Goal: Information Seeking & Learning: Compare options

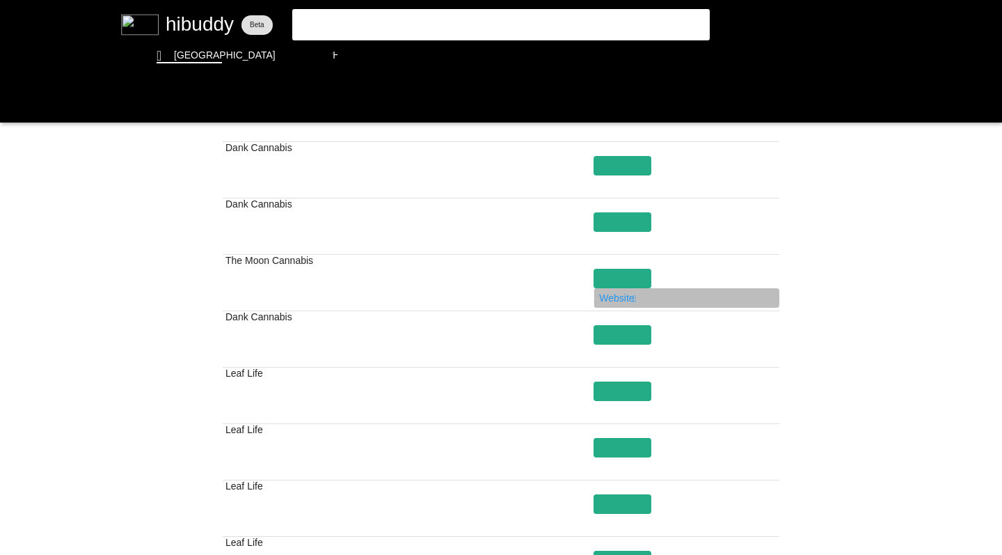
click at [13, 103] on flt-glass-pane at bounding box center [501, 277] width 1002 height 555
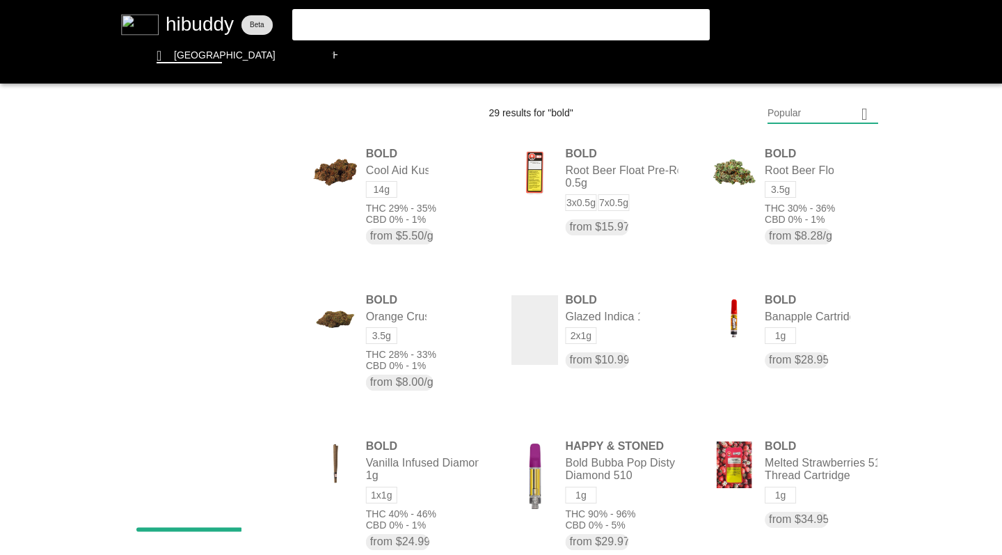
click at [418, 355] on flt-glass-pane at bounding box center [501, 277] width 1002 height 555
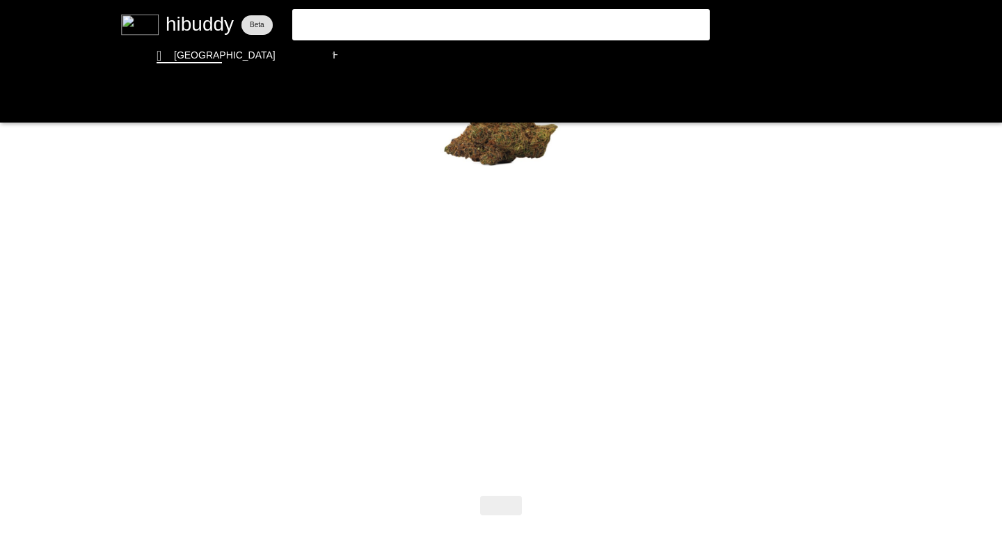
click at [15, 100] on flt-glass-pane at bounding box center [501, 277] width 1002 height 555
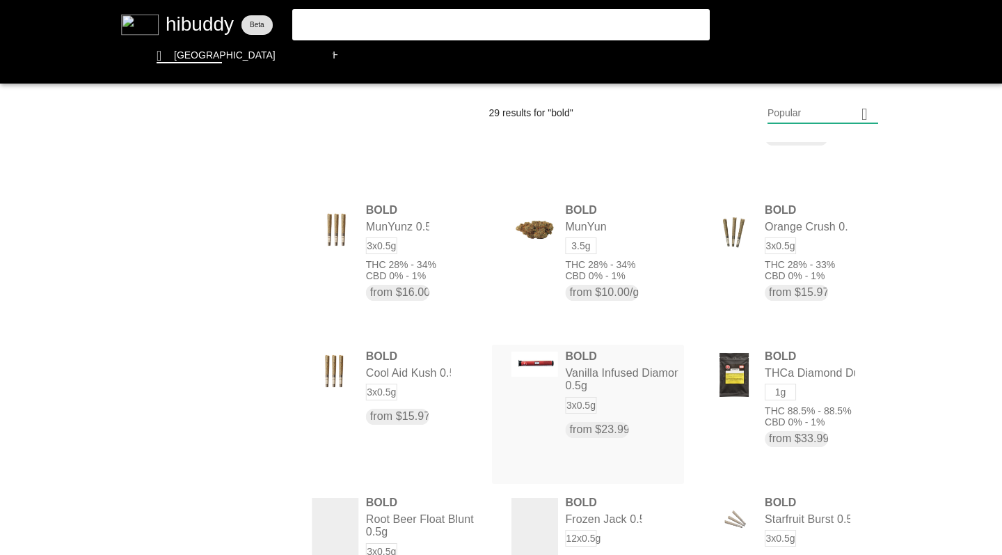
click at [804, 270] on flt-glass-pane at bounding box center [501, 277] width 1002 height 555
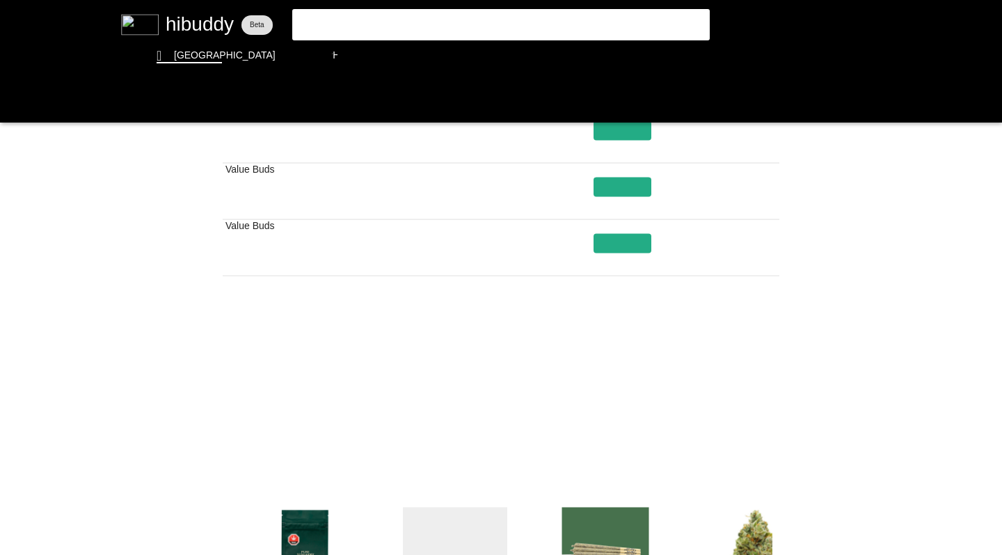
click at [579, 429] on flt-glass-pane at bounding box center [501, 277] width 1002 height 555
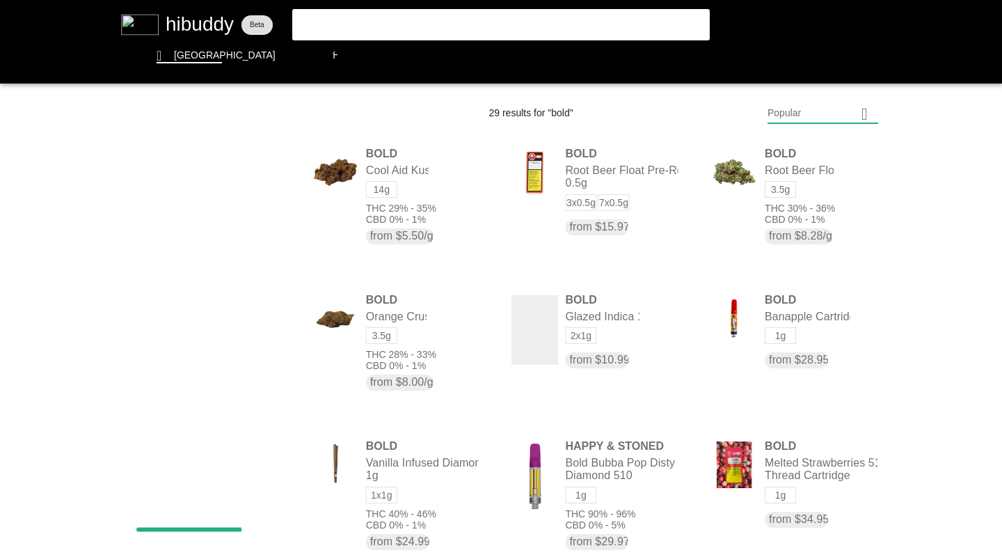
click at [694, 59] on flt-glass-pane at bounding box center [501, 277] width 1002 height 555
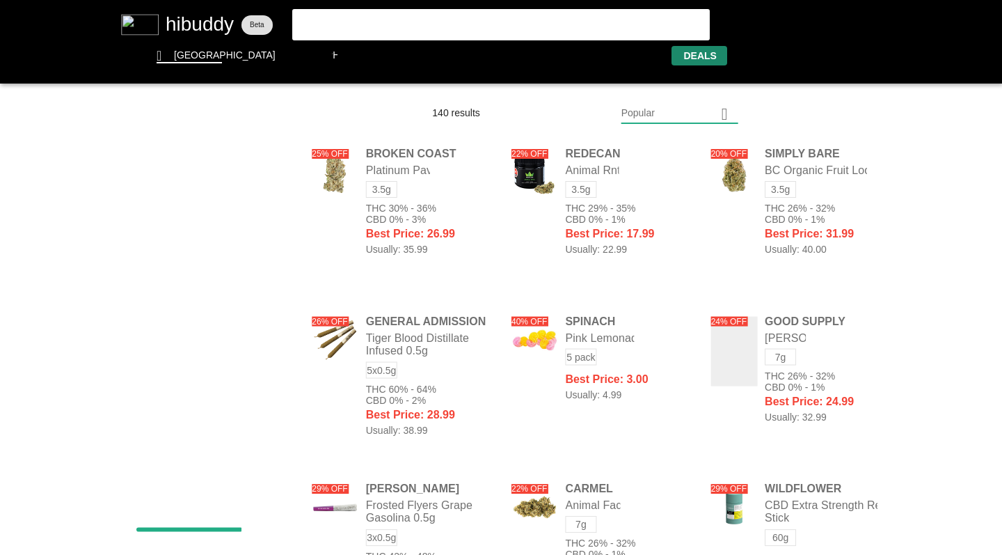
click at [662, 113] on flt-glass-pane at bounding box center [501, 277] width 1002 height 555
click at [653, 315] on flt-glass-pane at bounding box center [501, 277] width 1002 height 555
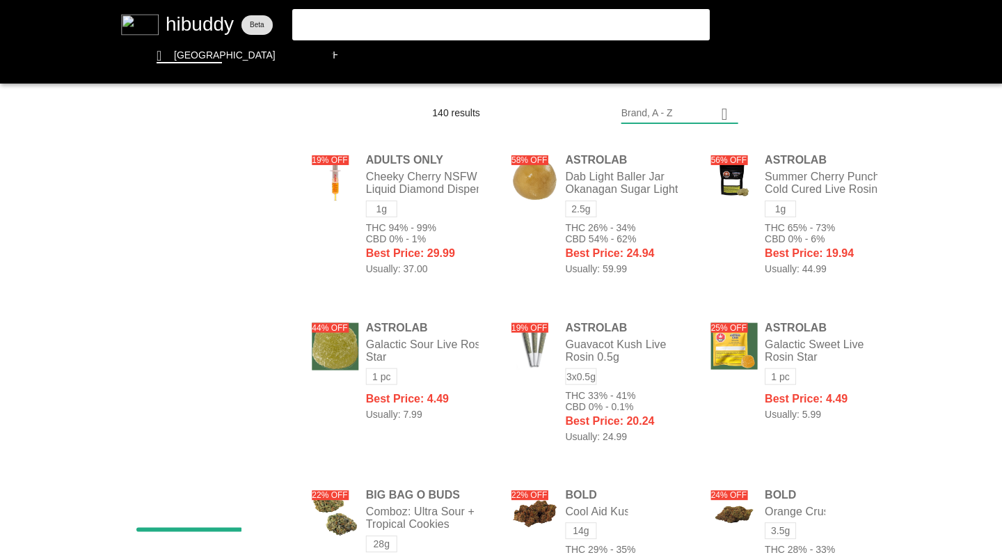
click at [795, 230] on flt-glass-pane at bounding box center [501, 277] width 1002 height 555
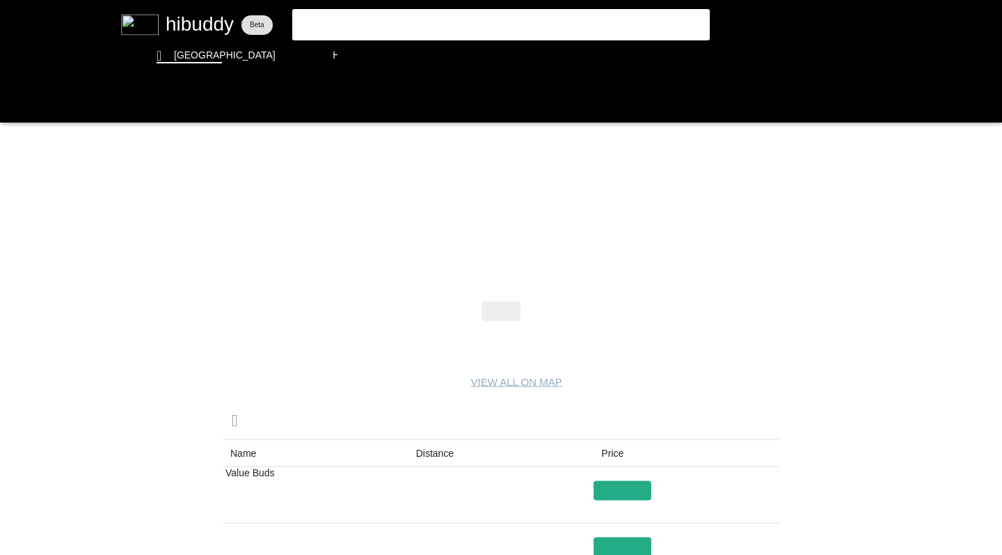
click at [623, 507] on flt-glass-pane at bounding box center [501, 277] width 1002 height 555
click at [13, 102] on flt-glass-pane at bounding box center [501, 277] width 1002 height 555
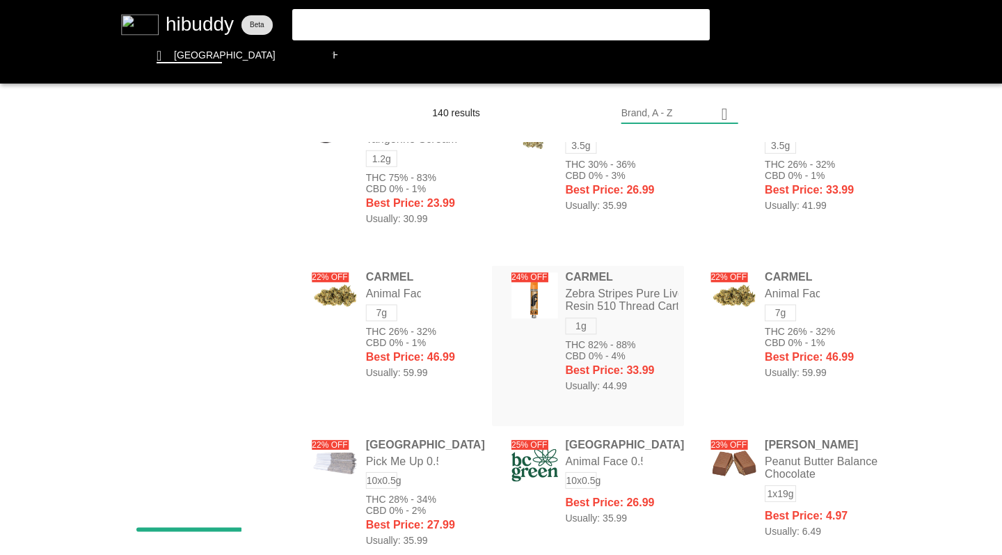
click at [811, 158] on flt-glass-pane at bounding box center [501, 277] width 1002 height 555
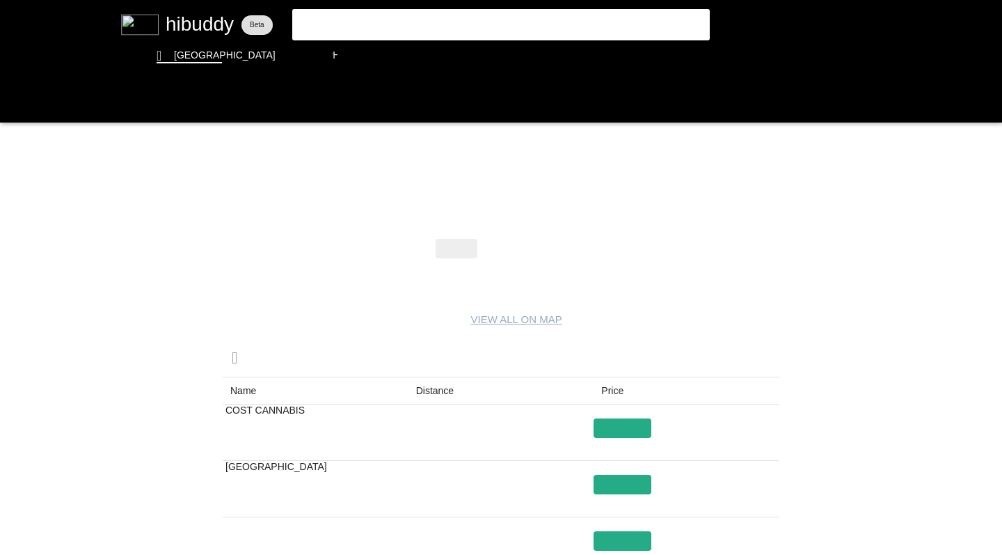
click at [13, 104] on flt-glass-pane at bounding box center [501, 277] width 1002 height 555
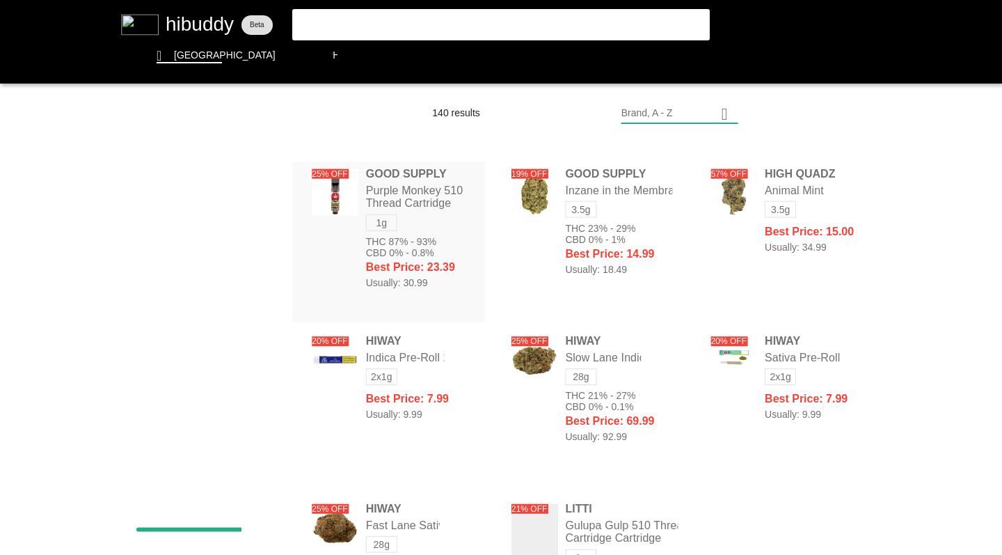
click at [765, 238] on flt-glass-pane at bounding box center [501, 277] width 1002 height 555
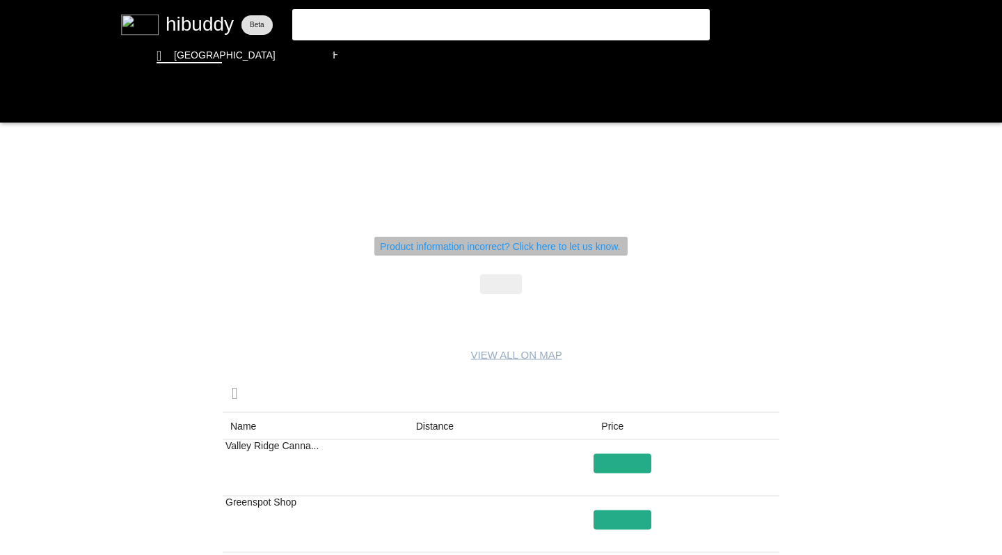
click at [8, 102] on flt-glass-pane at bounding box center [501, 277] width 1002 height 555
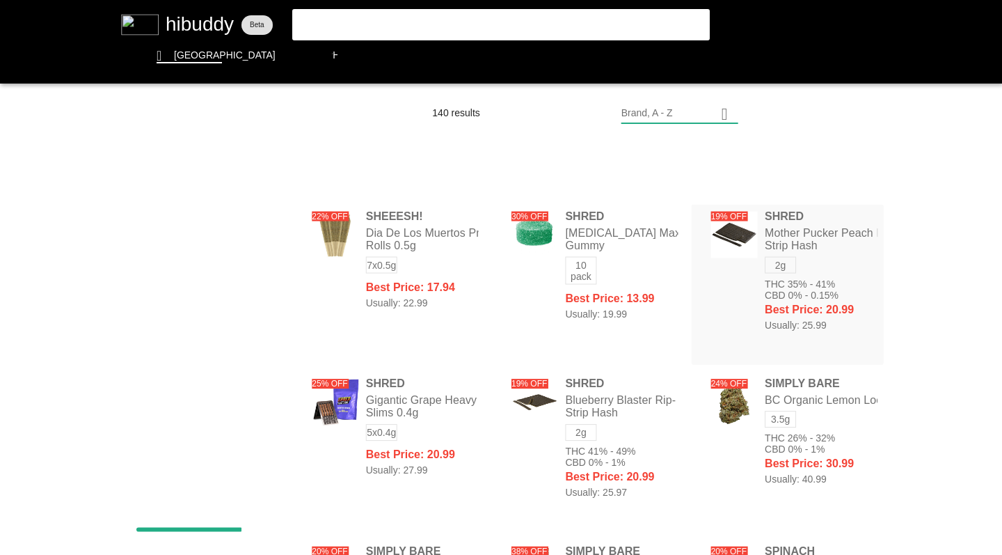
click at [811, 398] on flt-glass-pane at bounding box center [501, 277] width 1002 height 555
click at [371, 51] on flt-glass-pane at bounding box center [501, 277] width 1002 height 555
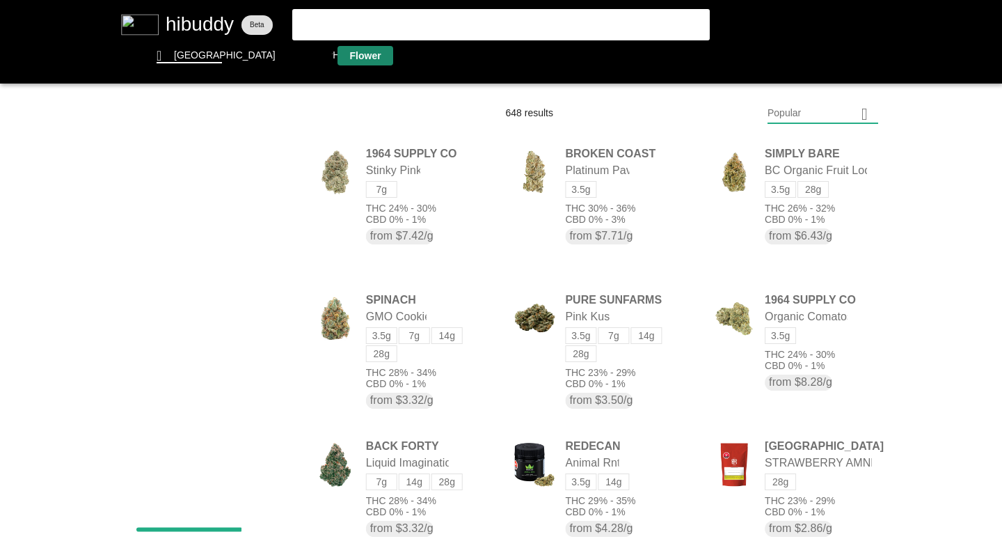
click at [268, 289] on flt-glass-pane at bounding box center [501, 277] width 1002 height 555
click at [271, 324] on flt-glass-pane at bounding box center [501, 277] width 1002 height 555
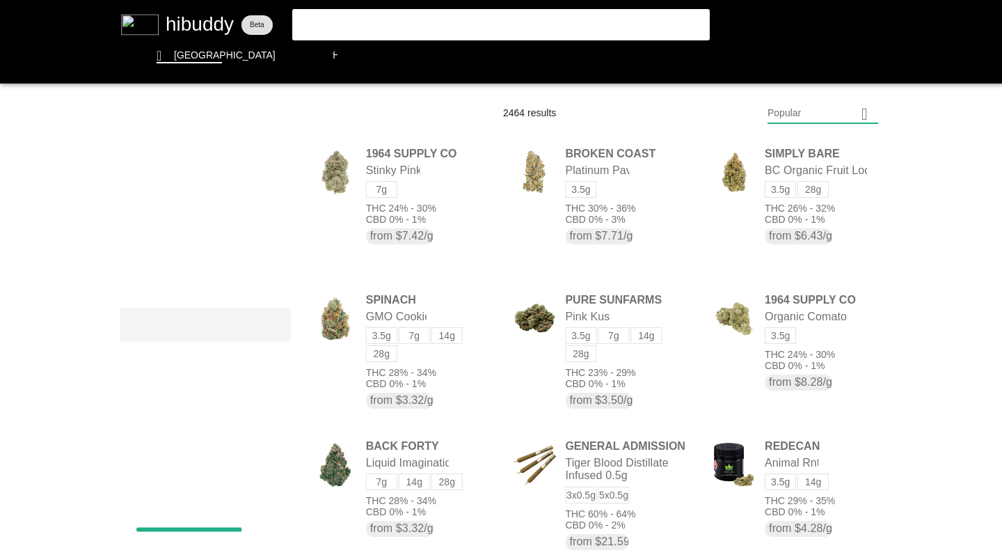
click at [267, 358] on flt-glass-pane at bounding box center [501, 277] width 1002 height 555
click at [271, 173] on flt-glass-pane at bounding box center [501, 277] width 1002 height 555
click at [258, 173] on flt-glass-pane at bounding box center [501, 277] width 1002 height 555
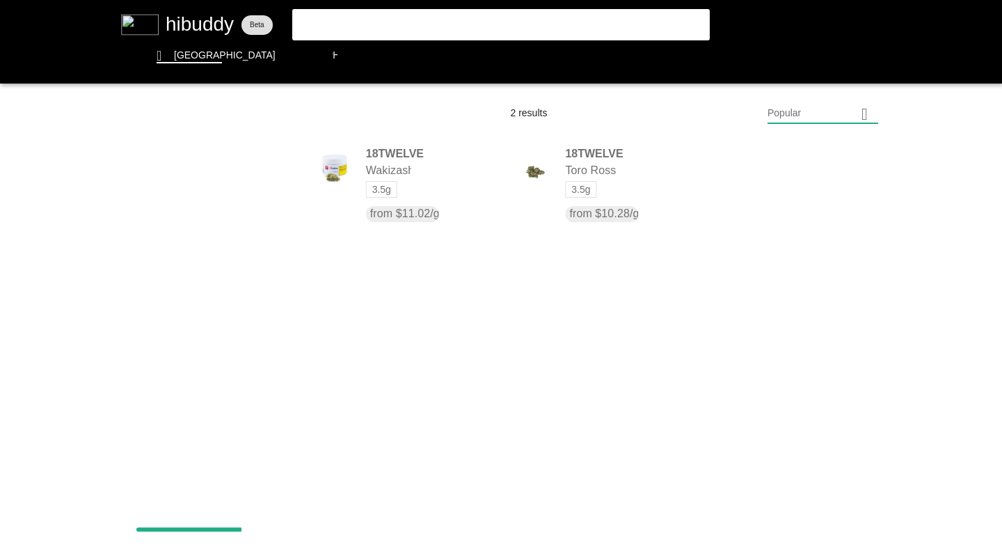
click at [248, 178] on flt-glass-pane at bounding box center [501, 277] width 1002 height 555
click at [232, 307] on flt-glass-pane at bounding box center [501, 277] width 1002 height 555
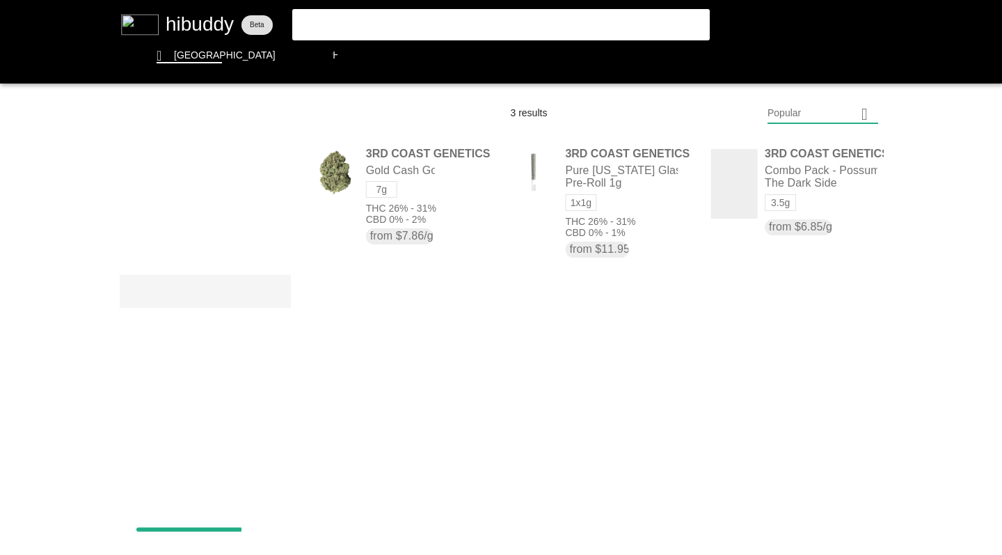
click at [740, 170] on flt-glass-pane at bounding box center [501, 277] width 1002 height 555
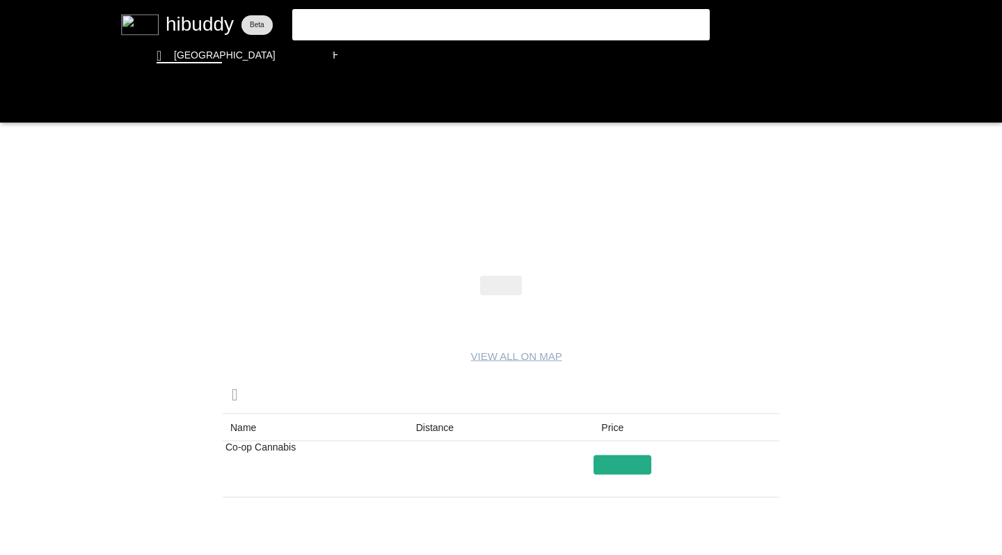
click at [16, 102] on flt-glass-pane at bounding box center [501, 277] width 1002 height 555
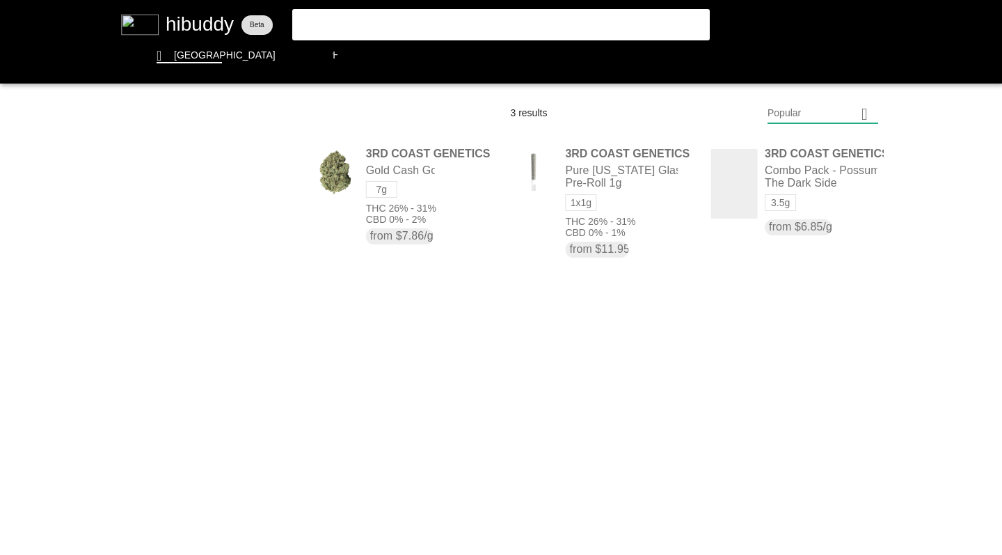
click at [210, 172] on flt-glass-pane at bounding box center [501, 277] width 1002 height 555
click at [162, 237] on flt-glass-pane at bounding box center [501, 277] width 1002 height 555
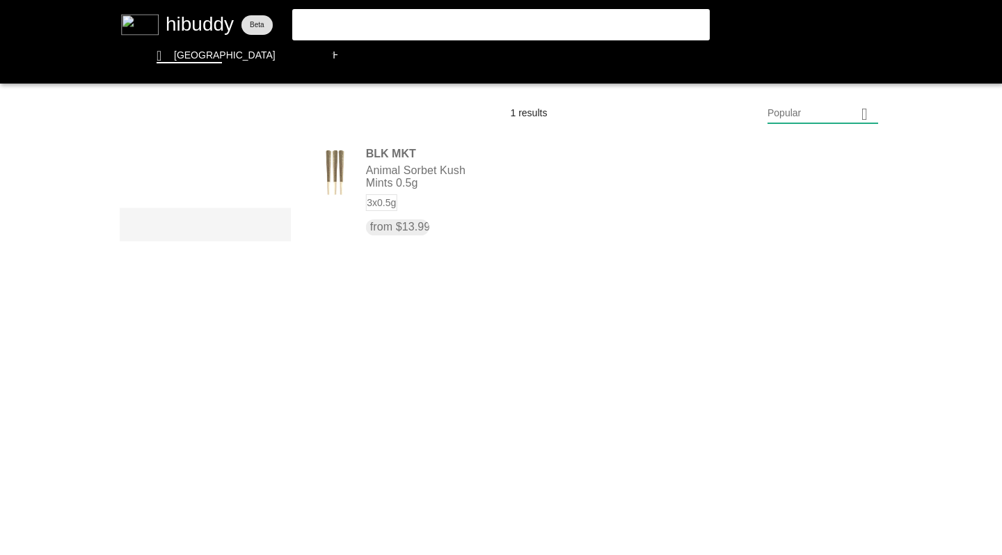
click at [180, 175] on flt-glass-pane at bounding box center [501, 277] width 1002 height 555
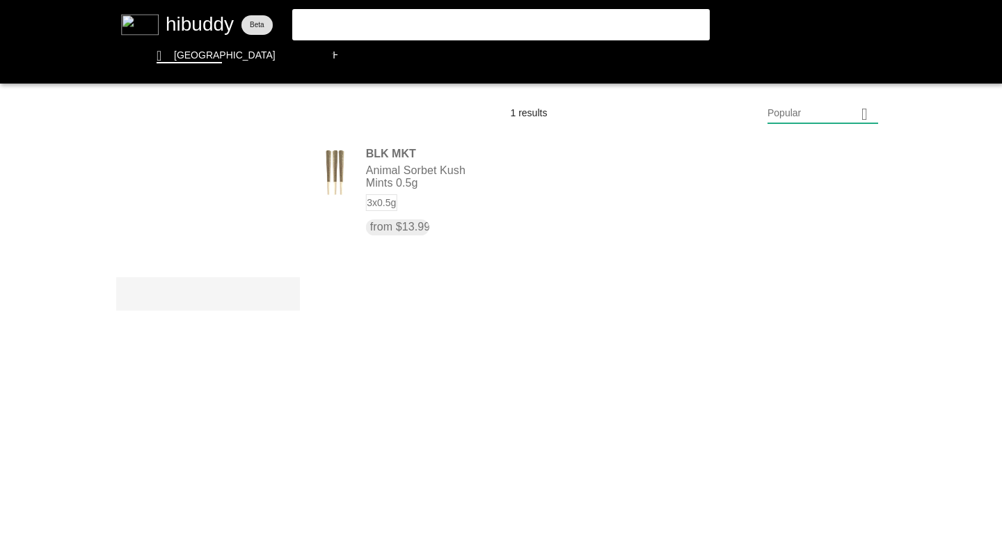
click at [195, 257] on flt-glass-pane at bounding box center [501, 277] width 1002 height 555
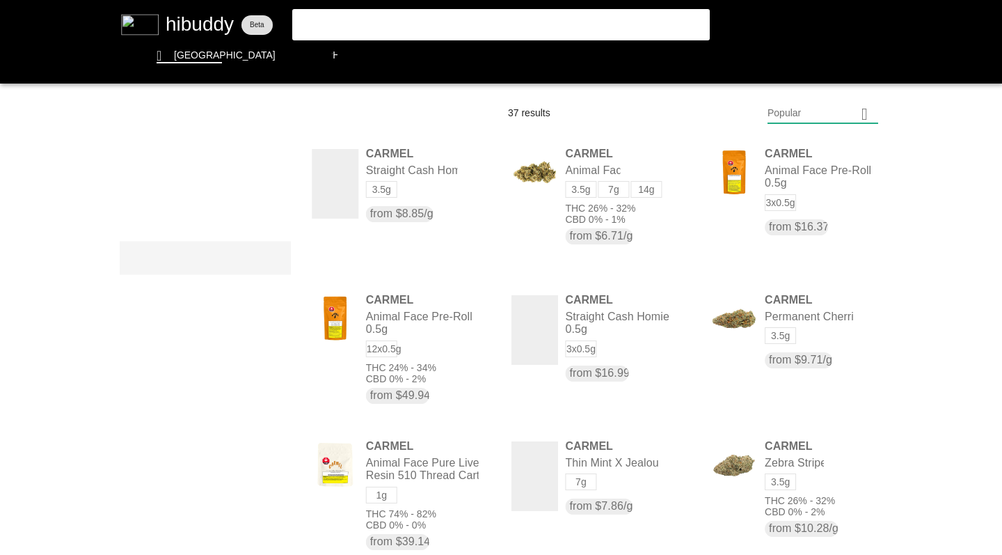
click at [784, 103] on flt-glass-pane at bounding box center [501, 277] width 1002 height 555
click at [805, 216] on flt-glass-pane at bounding box center [501, 277] width 1002 height 555
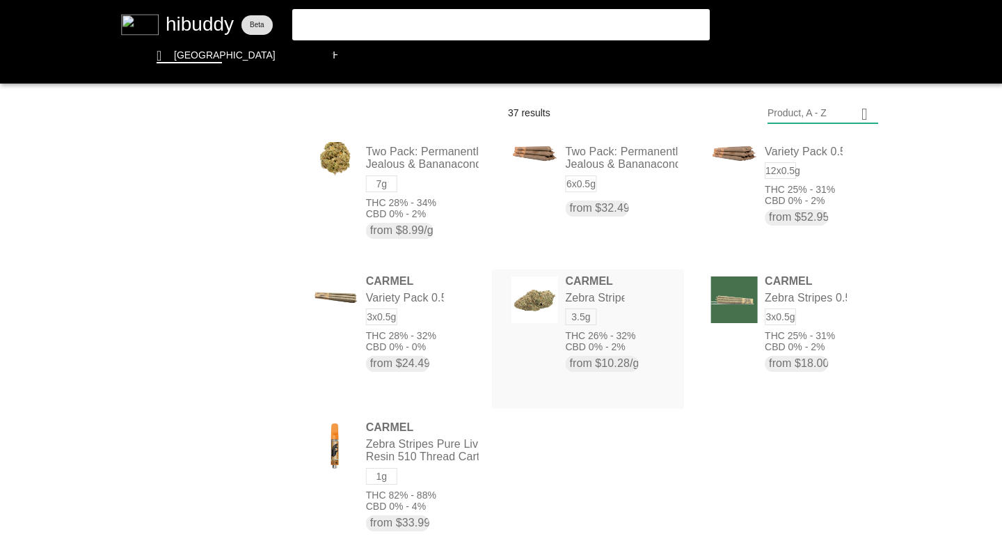
click at [274, 173] on flt-glass-pane at bounding box center [501, 277] width 1002 height 555
click at [230, 276] on flt-glass-pane at bounding box center [501, 277] width 1002 height 555
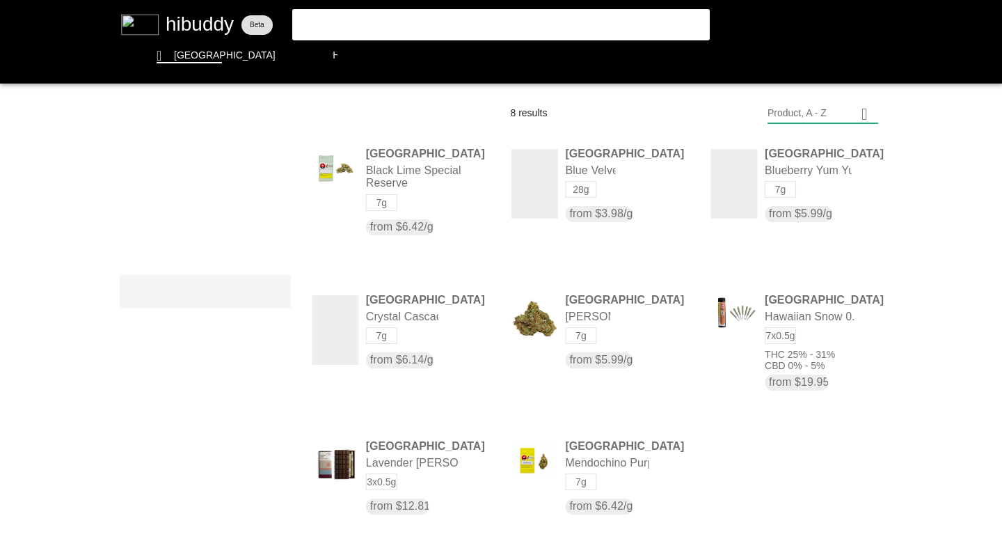
click at [162, 171] on flt-glass-pane at bounding box center [501, 277] width 1002 height 555
click at [237, 311] on flt-glass-pane at bounding box center [501, 277] width 1002 height 555
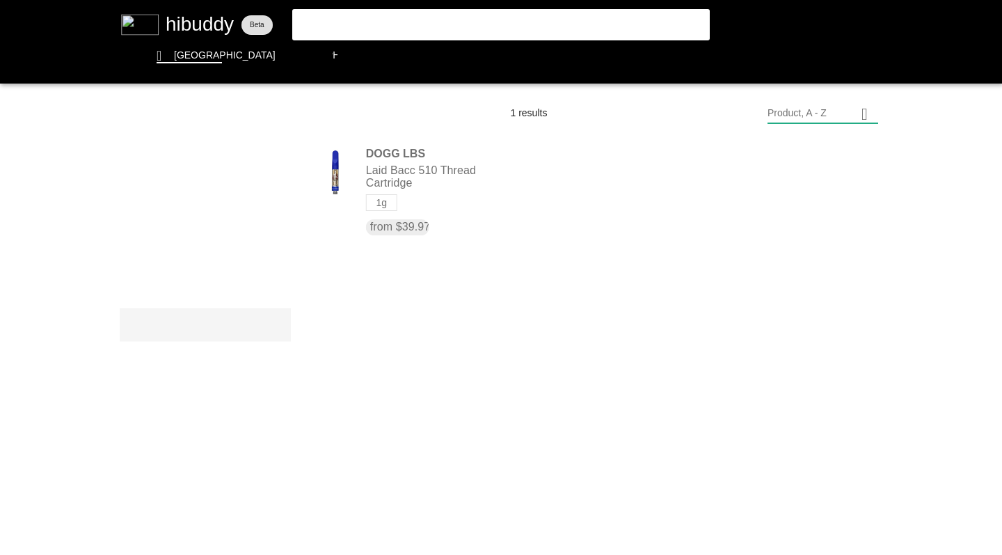
click at [212, 180] on flt-glass-pane at bounding box center [501, 277] width 1002 height 555
click at [199, 244] on flt-glass-pane at bounding box center [501, 277] width 1002 height 555
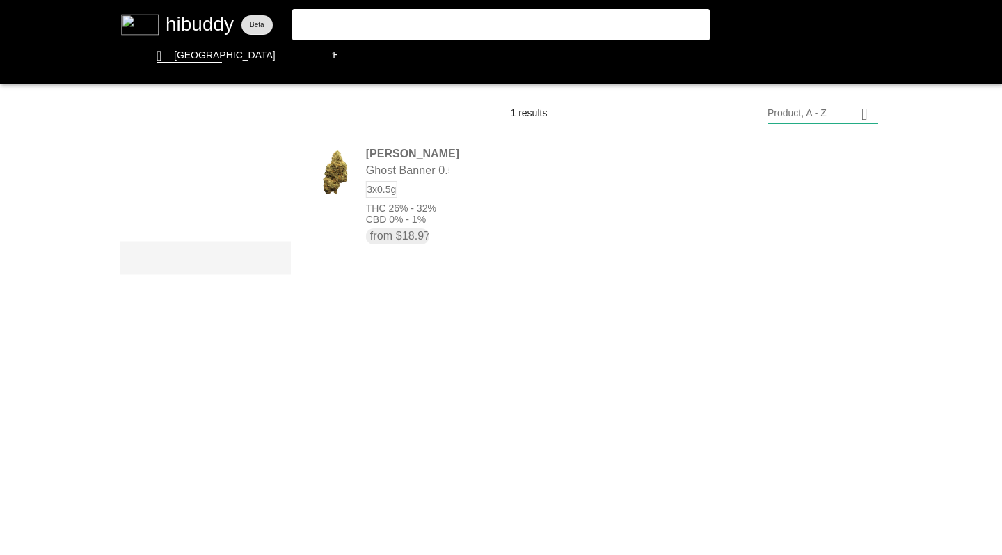
click at [205, 176] on flt-glass-pane at bounding box center [501, 277] width 1002 height 555
click at [208, 292] on flt-glass-pane at bounding box center [501, 277] width 1002 height 555
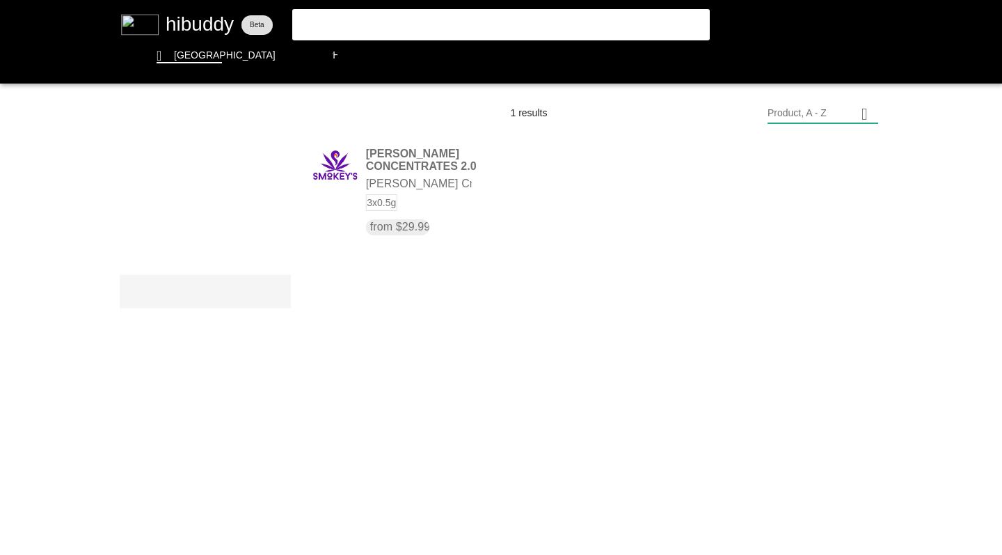
click at [228, 176] on flt-glass-pane at bounding box center [501, 277] width 1002 height 555
click at [173, 247] on flt-glass-pane at bounding box center [501, 277] width 1002 height 555
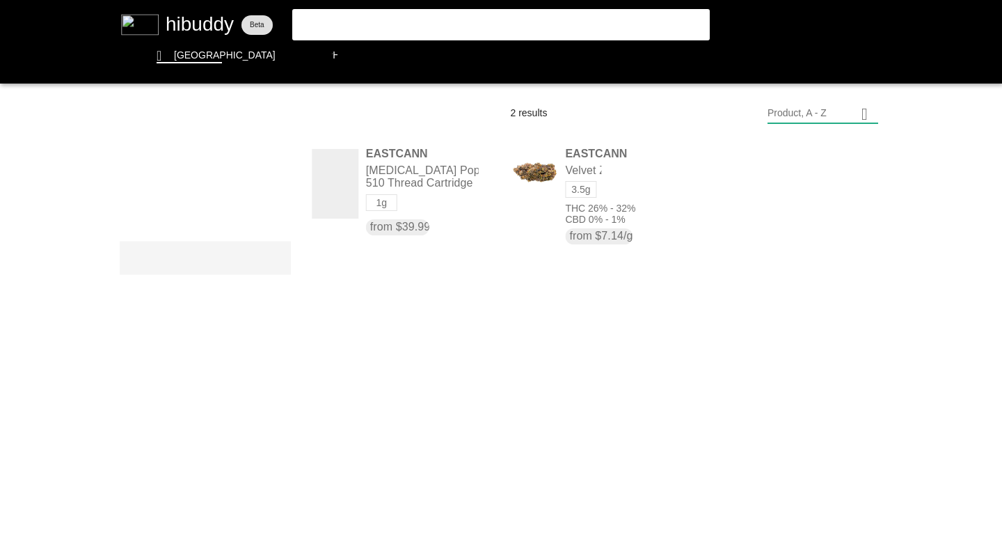
click at [163, 176] on flt-glass-pane at bounding box center [501, 277] width 1002 height 555
click at [157, 397] on flt-glass-pane at bounding box center [501, 277] width 1002 height 555
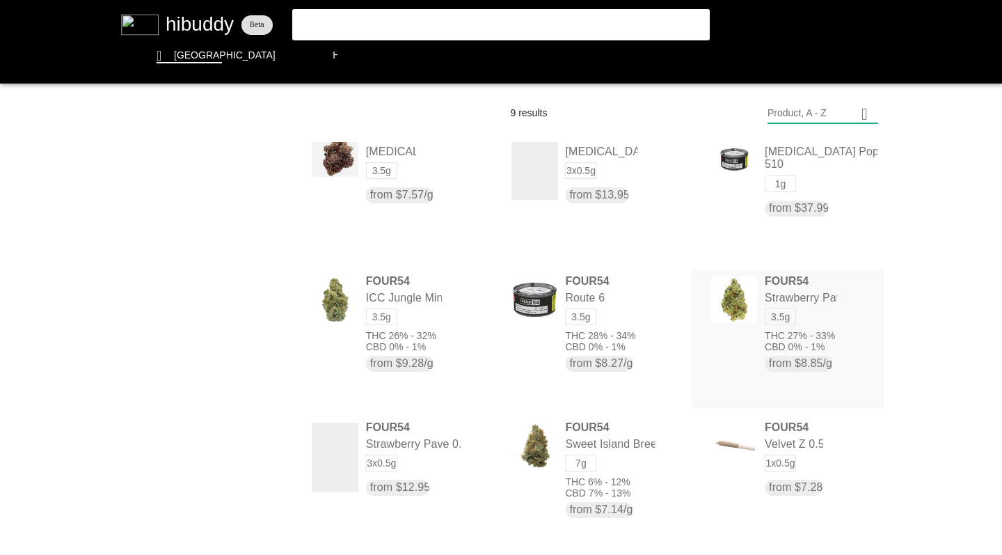
click at [273, 177] on flt-glass-pane at bounding box center [501, 277] width 1002 height 555
click at [182, 287] on flt-glass-pane at bounding box center [501, 277] width 1002 height 555
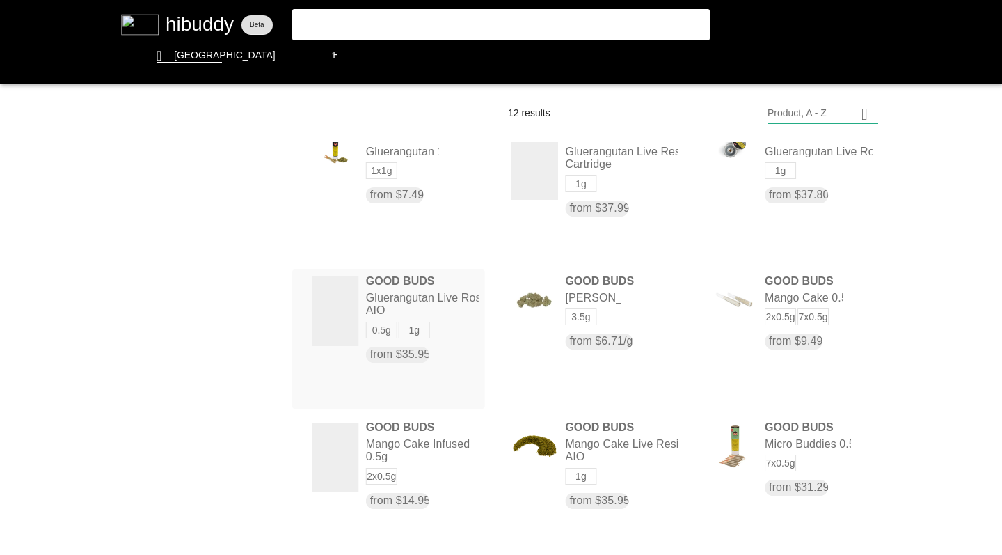
click at [191, 175] on flt-glass-pane at bounding box center [501, 277] width 1002 height 555
click at [199, 241] on flt-glass-pane at bounding box center [501, 277] width 1002 height 555
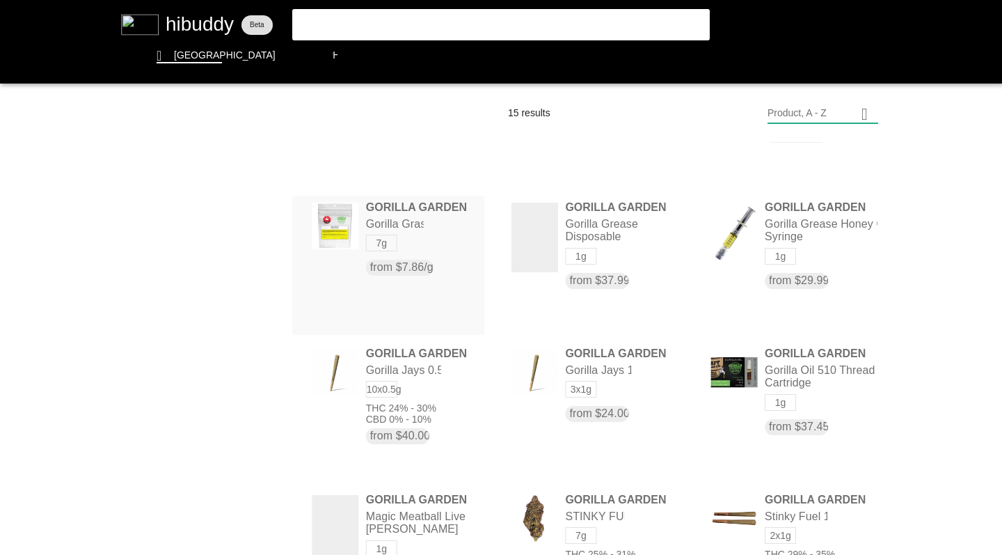
click at [750, 260] on flt-glass-pane at bounding box center [501, 277] width 1002 height 555
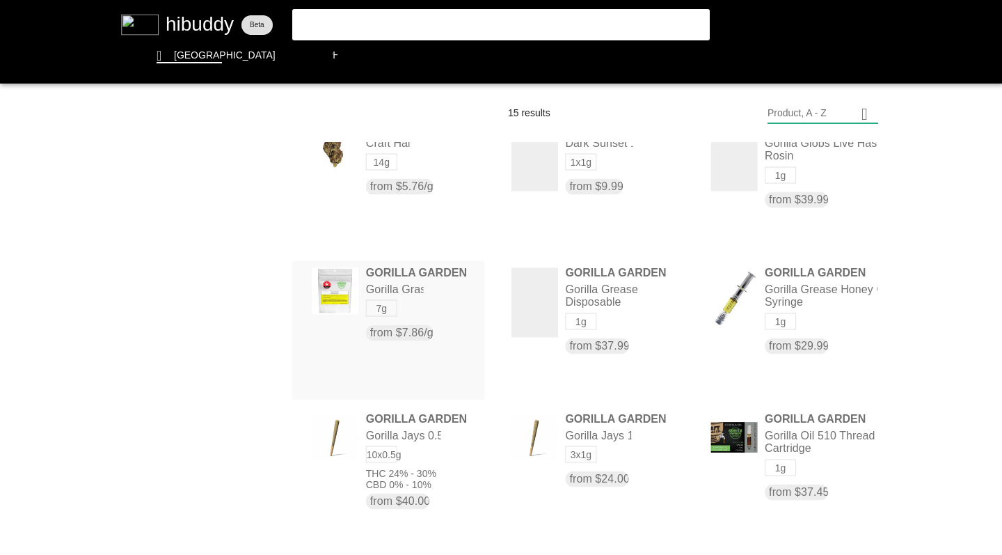
click at [736, 333] on flt-glass-pane at bounding box center [501, 277] width 1002 height 555
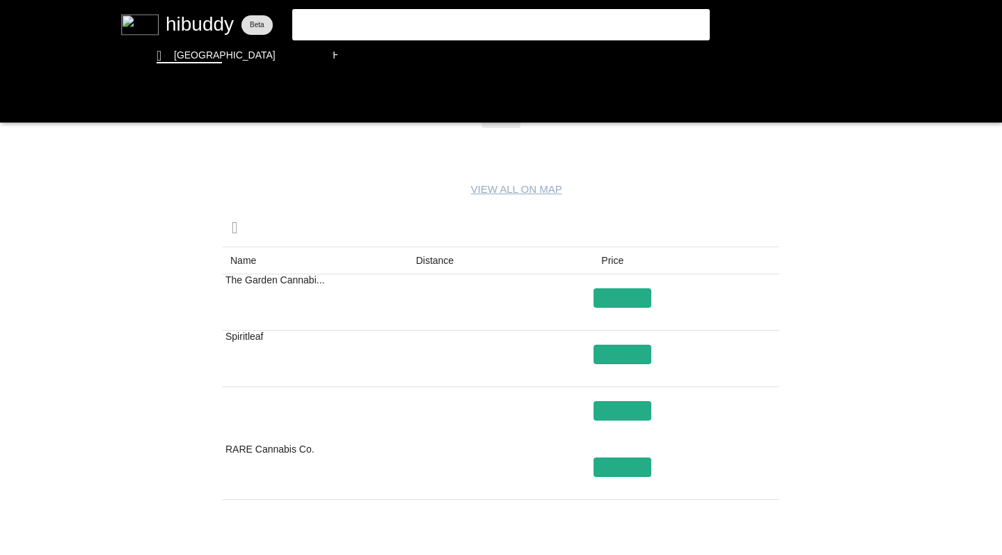
click at [621, 431] on flt-glass-pane at bounding box center [501, 277] width 1002 height 555
click at [15, 99] on flt-glass-pane at bounding box center [501, 277] width 1002 height 555
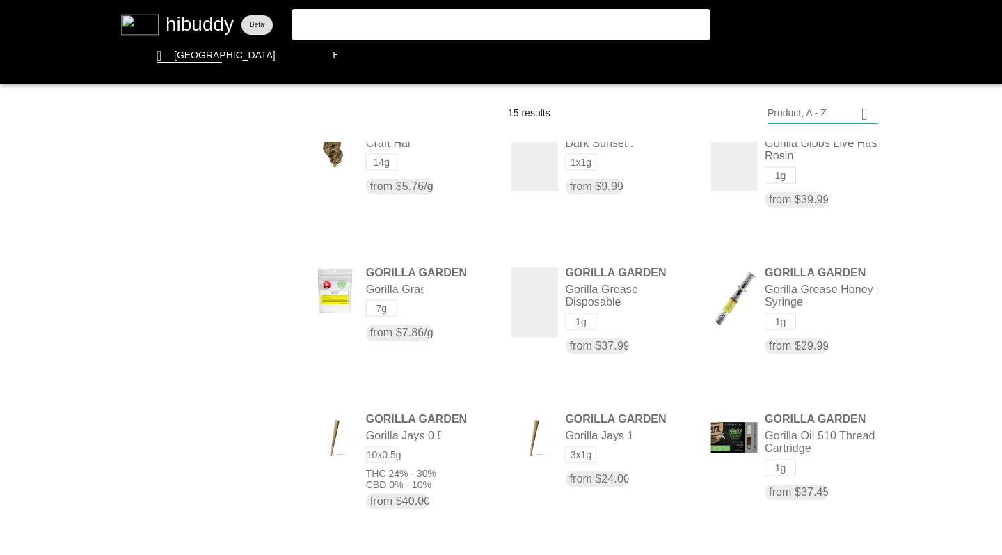
click at [176, 182] on flt-glass-pane at bounding box center [501, 277] width 1002 height 555
click at [190, 241] on flt-glass-pane at bounding box center [501, 277] width 1002 height 555
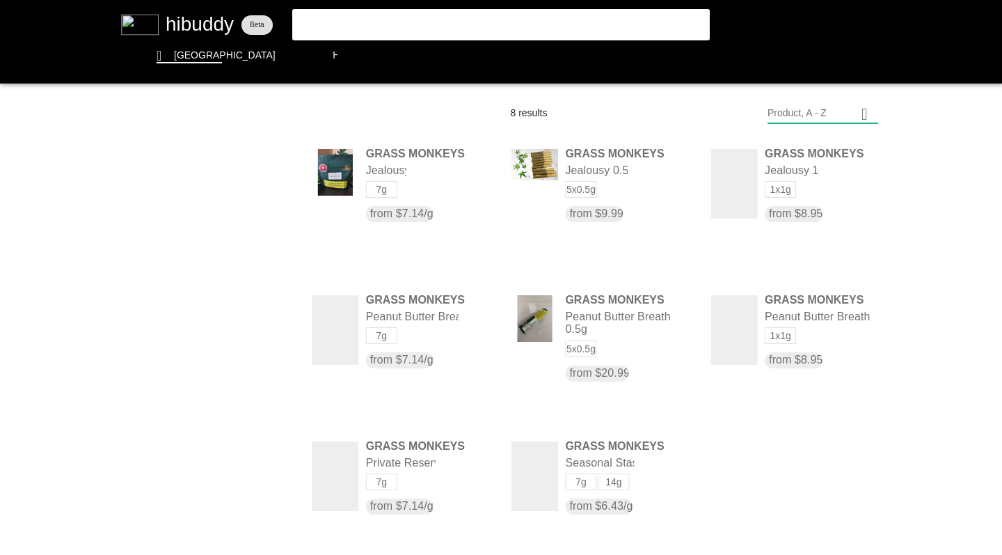
click at [218, 178] on flt-glass-pane at bounding box center [501, 277] width 1002 height 555
click at [227, 274] on flt-glass-pane at bounding box center [501, 277] width 1002 height 555
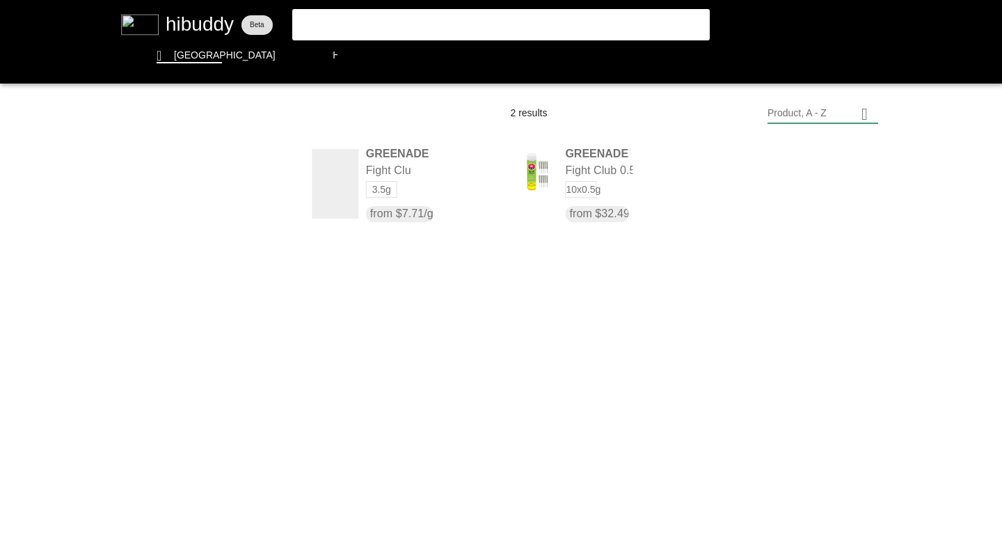
click at [221, 176] on flt-glass-pane at bounding box center [501, 277] width 1002 height 555
click at [212, 209] on flt-glass-pane at bounding box center [501, 277] width 1002 height 555
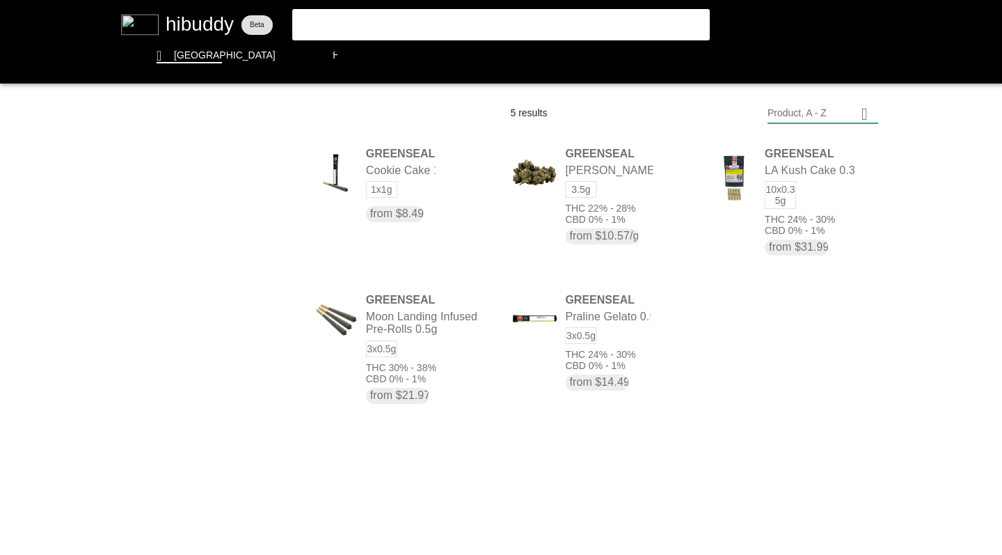
click at [212, 171] on flt-glass-pane at bounding box center [501, 277] width 1002 height 555
click at [204, 208] on flt-glass-pane at bounding box center [501, 277] width 1002 height 555
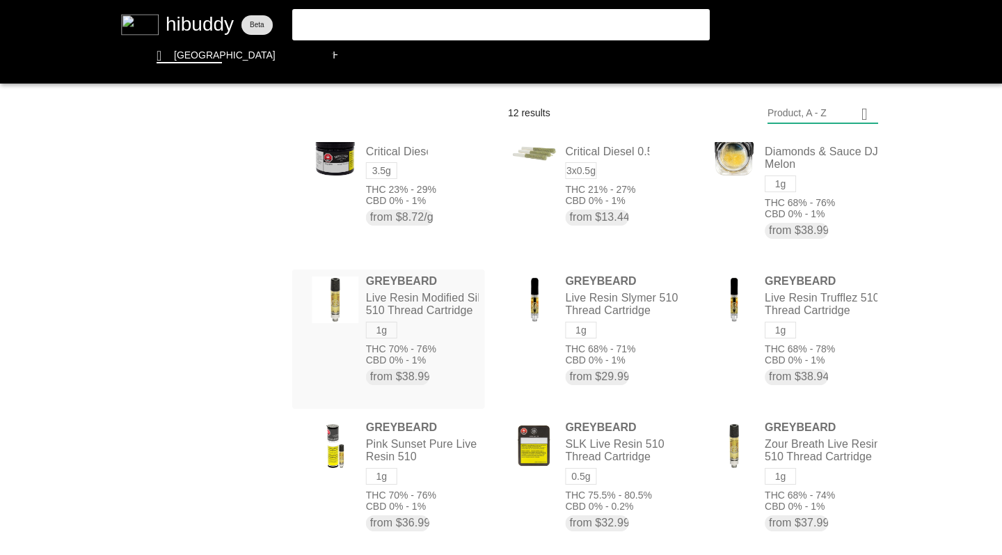
click at [239, 177] on flt-glass-pane at bounding box center [501, 277] width 1002 height 555
click at [233, 283] on flt-glass-pane at bounding box center [501, 277] width 1002 height 555
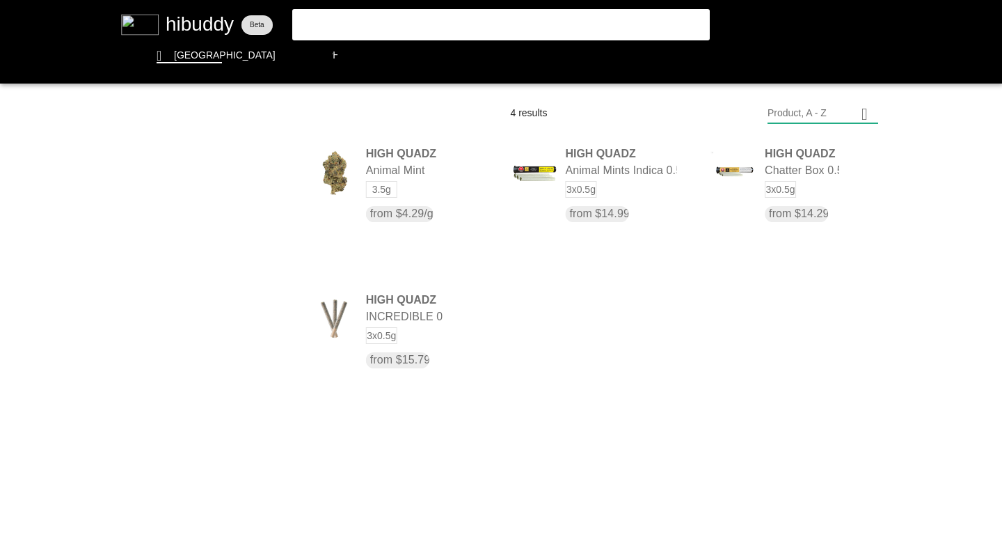
click at [351, 312] on flt-glass-pane at bounding box center [501, 277] width 1002 height 555
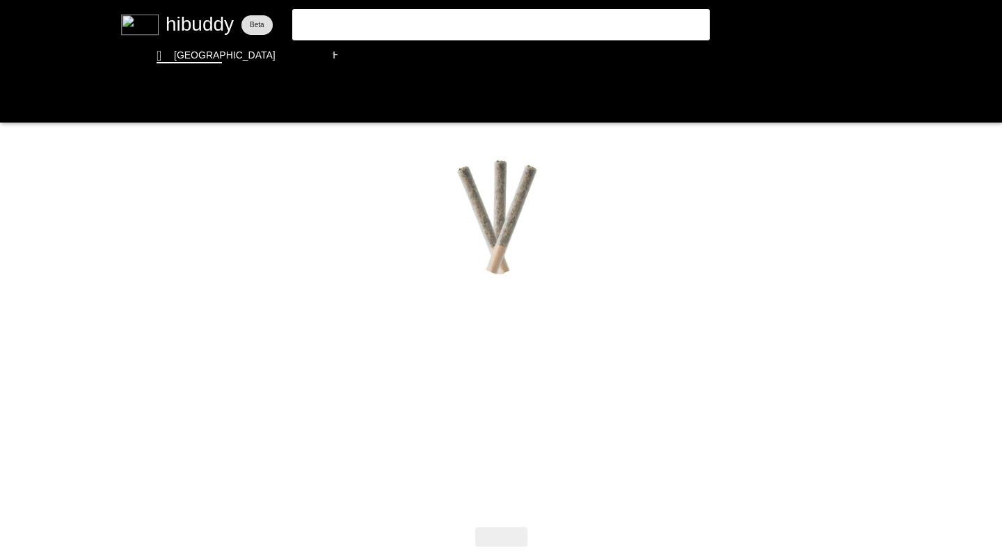
click at [15, 103] on flt-glass-pane at bounding box center [501, 277] width 1002 height 555
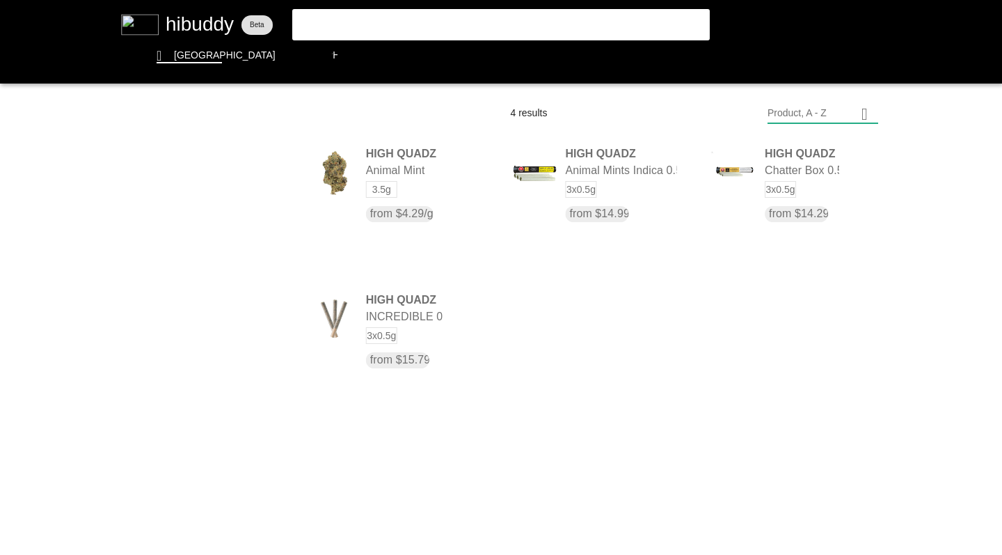
click at [262, 180] on flt-glass-pane at bounding box center [501, 277] width 1002 height 555
click at [182, 248] on flt-glass-pane at bounding box center [501, 277] width 1002 height 555
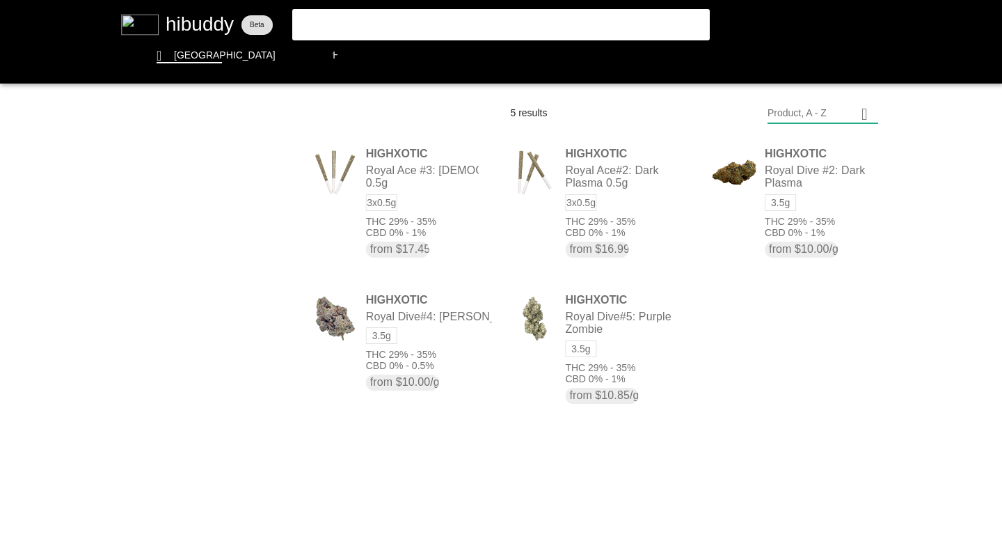
click at [382, 235] on flt-glass-pane at bounding box center [501, 277] width 1002 height 555
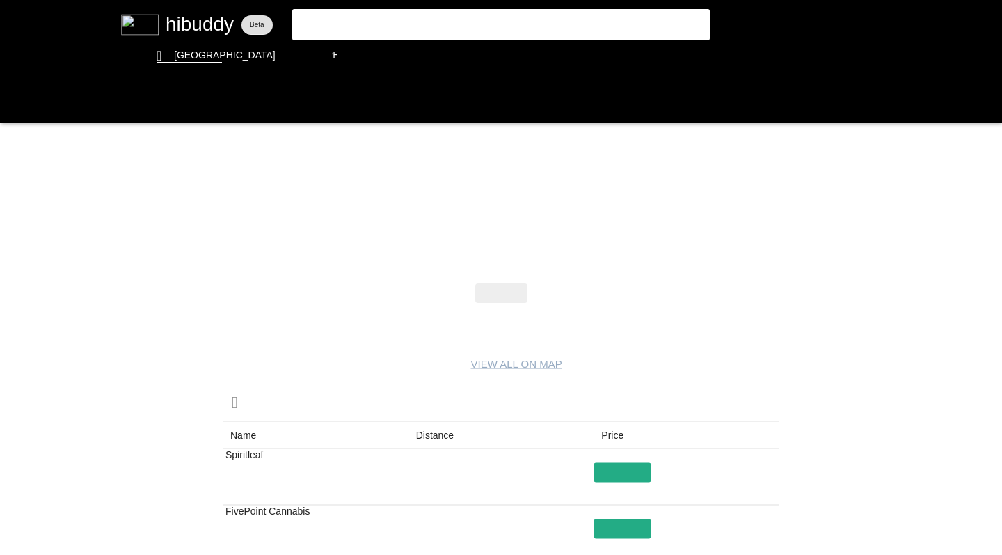
click at [13, 103] on flt-glass-pane at bounding box center [501, 277] width 1002 height 555
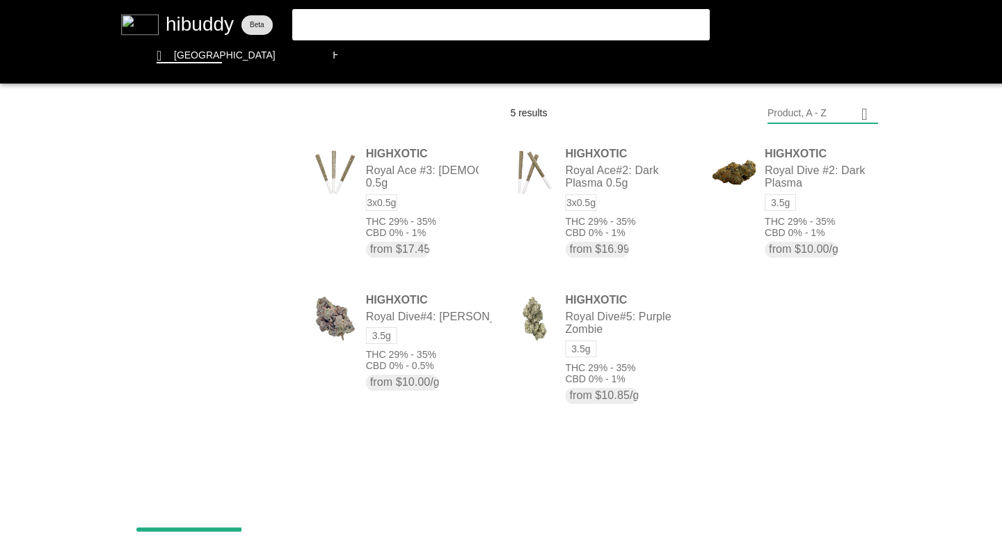
click at [558, 221] on flt-glass-pane at bounding box center [501, 277] width 1002 height 555
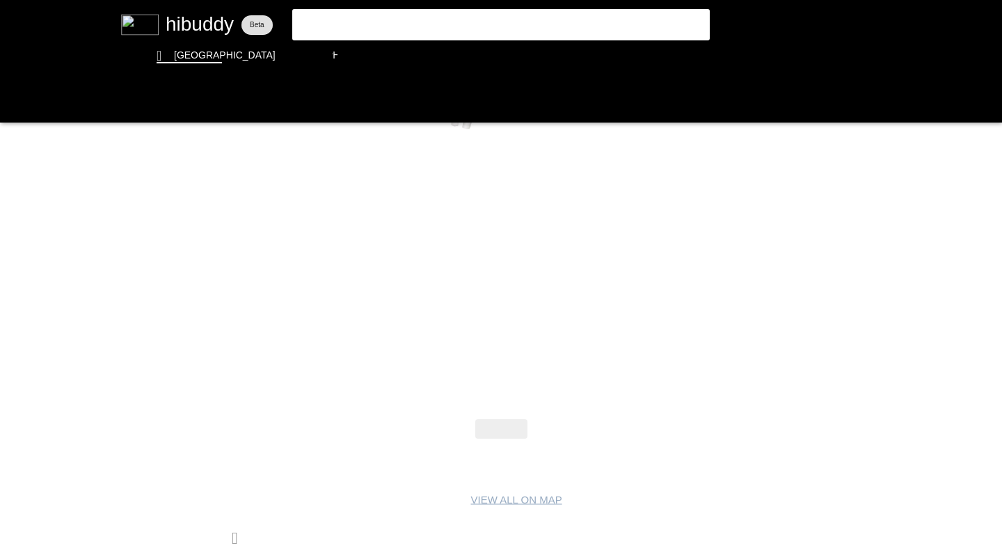
click at [19, 104] on flt-glass-pane at bounding box center [501, 277] width 1002 height 555
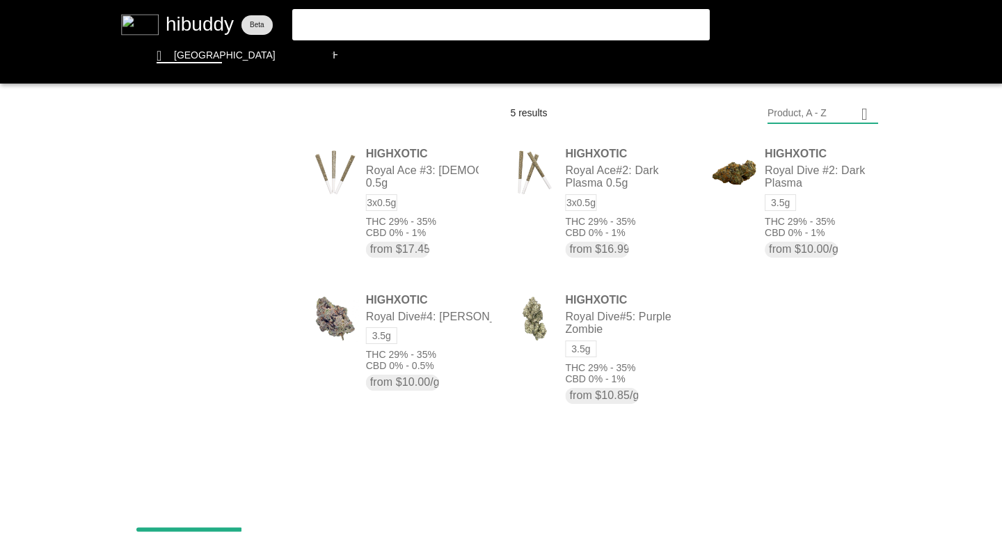
click at [230, 180] on flt-glass-pane at bounding box center [501, 277] width 1002 height 555
click at [202, 246] on flt-glass-pane at bounding box center [501, 277] width 1002 height 555
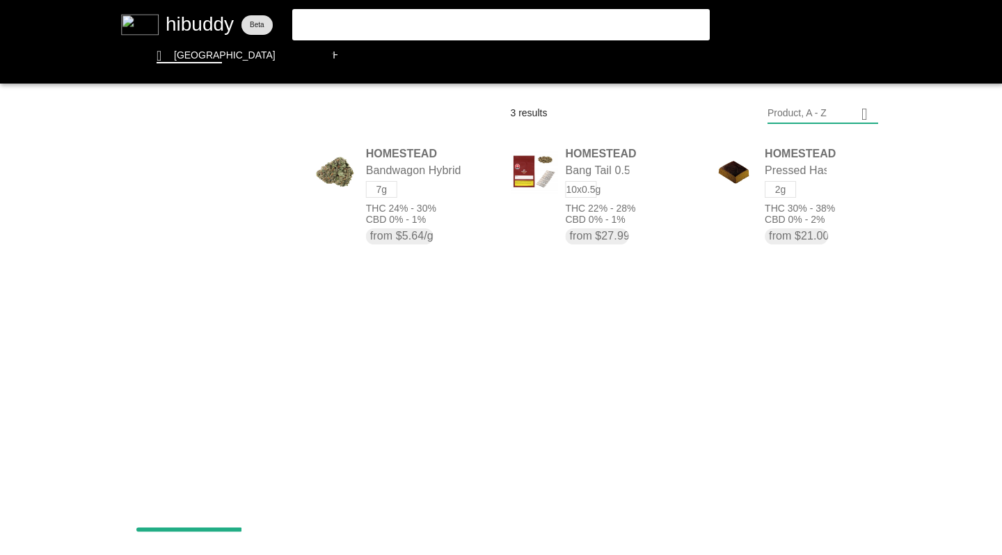
click at [205, 177] on flt-glass-pane at bounding box center [501, 277] width 1002 height 555
click at [150, 271] on flt-glass-pane at bounding box center [501, 277] width 1002 height 555
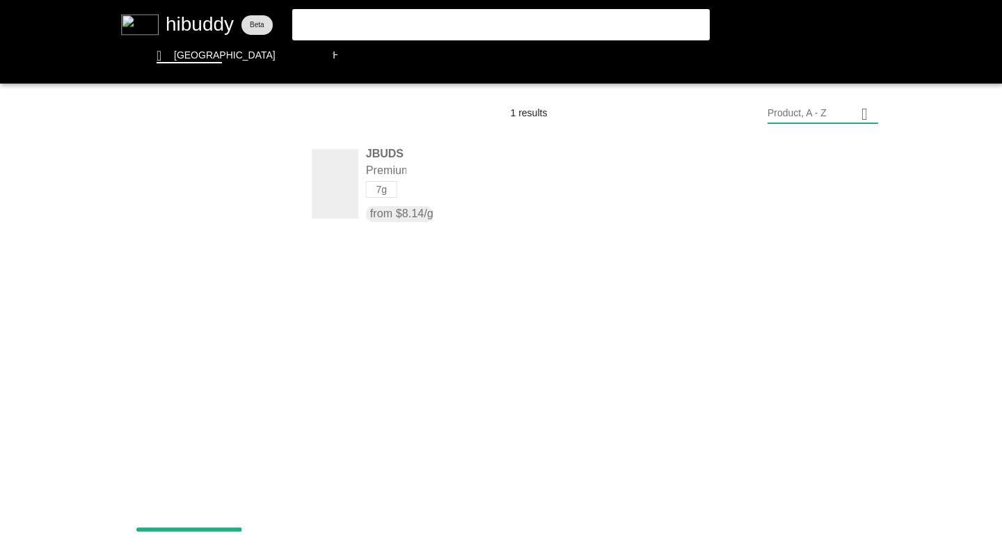
click at [168, 179] on flt-glass-pane at bounding box center [501, 277] width 1002 height 555
click at [188, 242] on flt-glass-pane at bounding box center [501, 277] width 1002 height 555
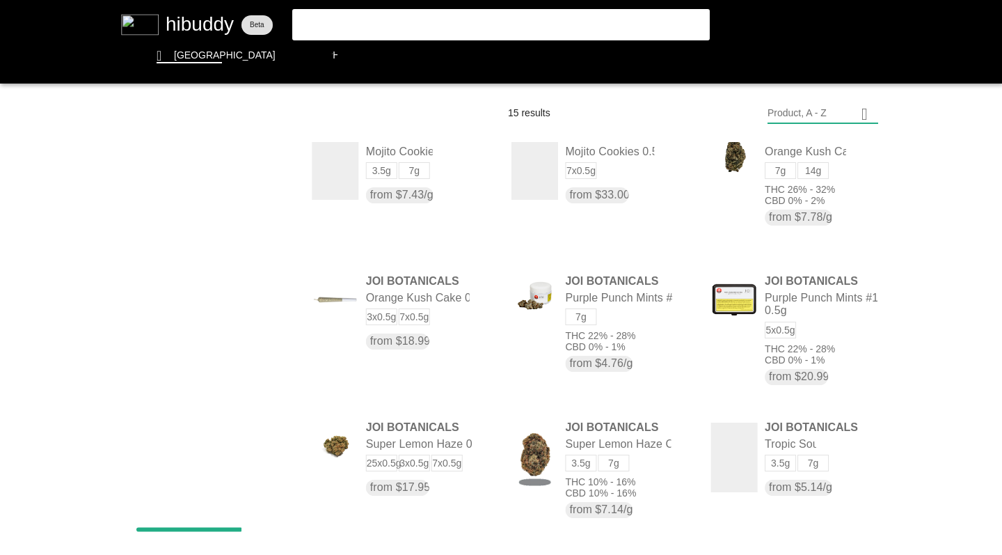
click at [239, 173] on flt-glass-pane at bounding box center [501, 277] width 1002 height 555
click at [158, 245] on flt-glass-pane at bounding box center [501, 277] width 1002 height 555
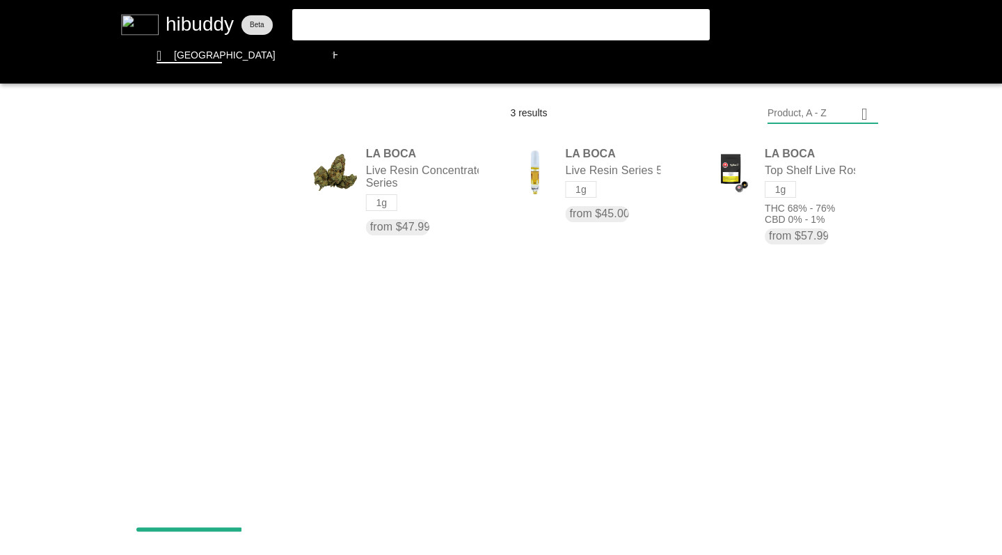
click at [262, 175] on flt-glass-pane at bounding box center [501, 277] width 1002 height 555
click at [234, 191] on flt-glass-pane at bounding box center [501, 277] width 1002 height 555
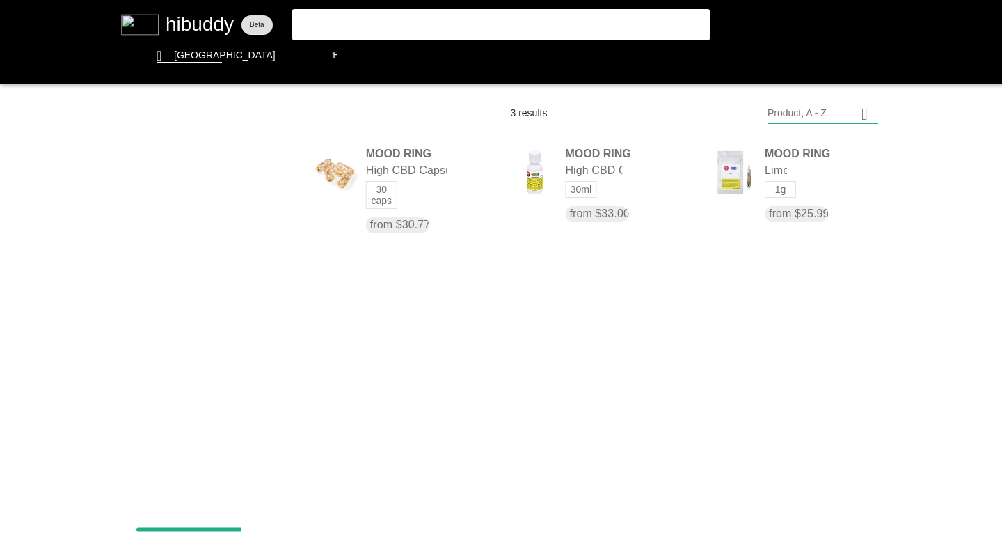
click at [229, 186] on flt-glass-pane at bounding box center [501, 277] width 1002 height 555
click at [228, 206] on flt-glass-pane at bounding box center [501, 277] width 1002 height 555
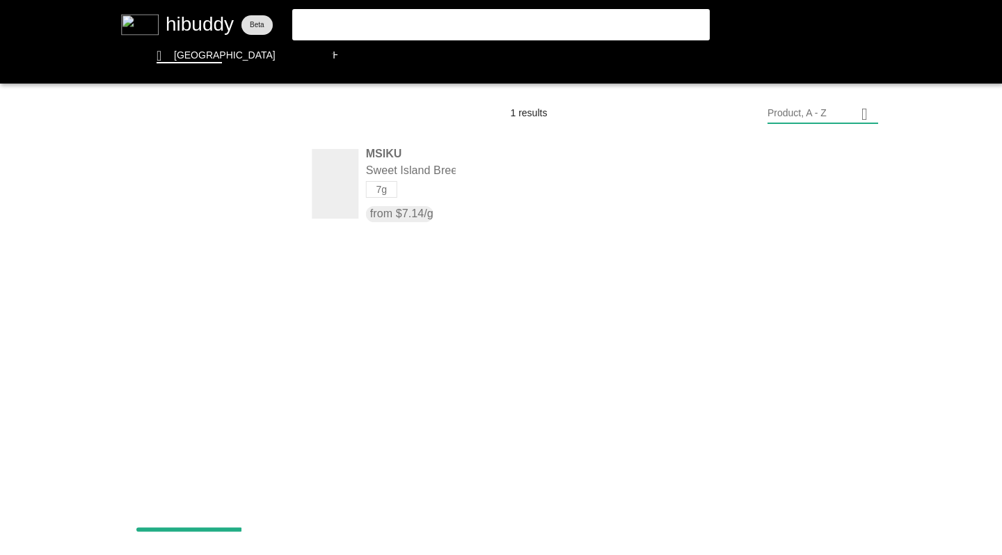
click at [230, 178] on flt-glass-pane at bounding box center [501, 277] width 1002 height 555
click at [216, 279] on flt-glass-pane at bounding box center [501, 277] width 1002 height 555
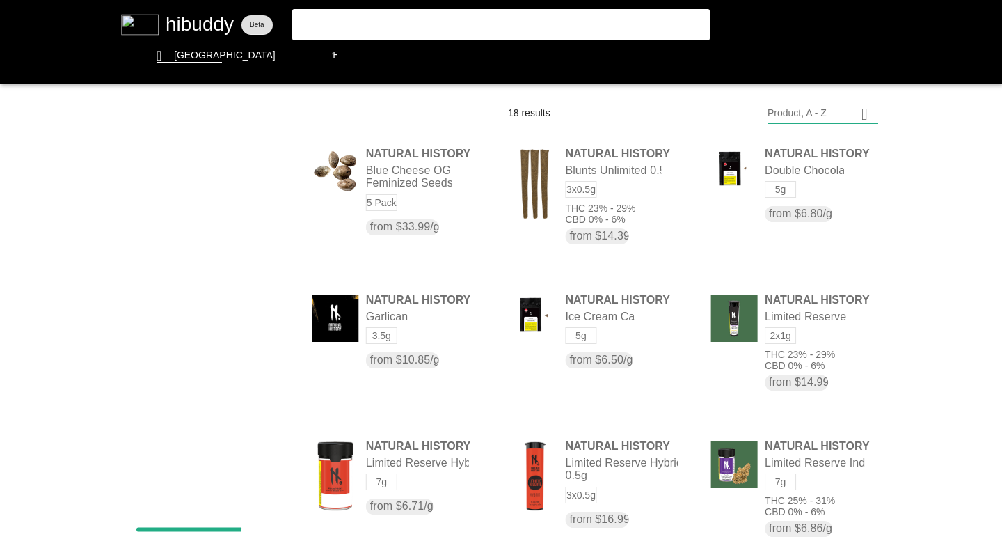
click at [788, 360] on flt-glass-pane at bounding box center [501, 277] width 1002 height 555
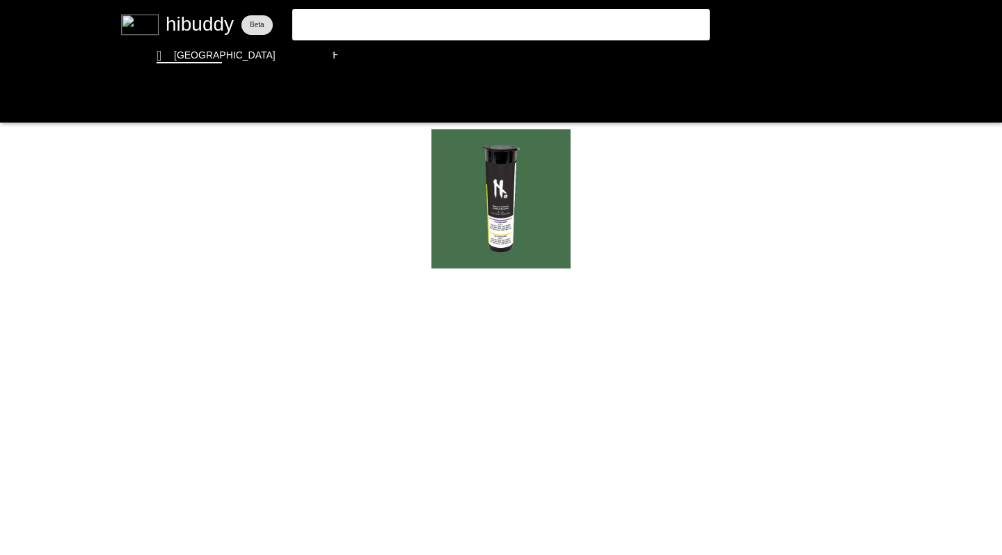
drag, startPoint x: 0, startPoint y: 0, endPoint x: 607, endPoint y: 459, distance: 761.5
click at [607, 459] on flt-glass-pane at bounding box center [501, 277] width 1002 height 555
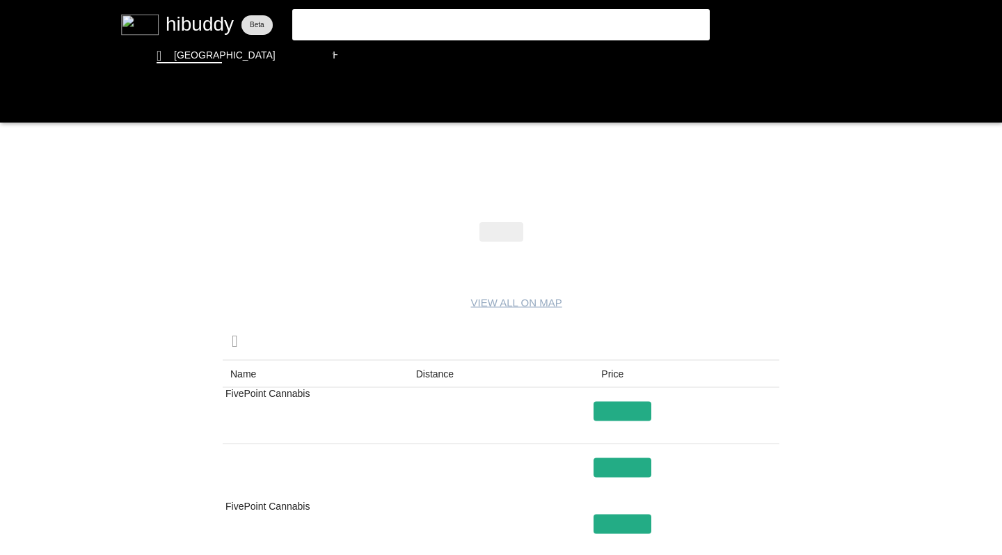
click at [630, 429] on flt-glass-pane at bounding box center [501, 277] width 1002 height 555
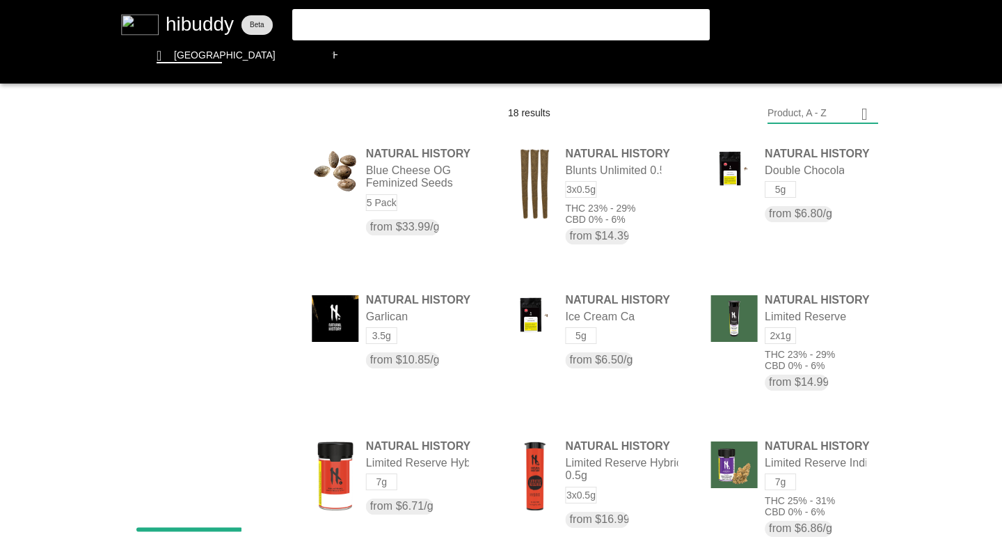
click at [250, 178] on flt-glass-pane at bounding box center [501, 277] width 1002 height 555
click at [241, 223] on flt-glass-pane at bounding box center [501, 277] width 1002 height 555
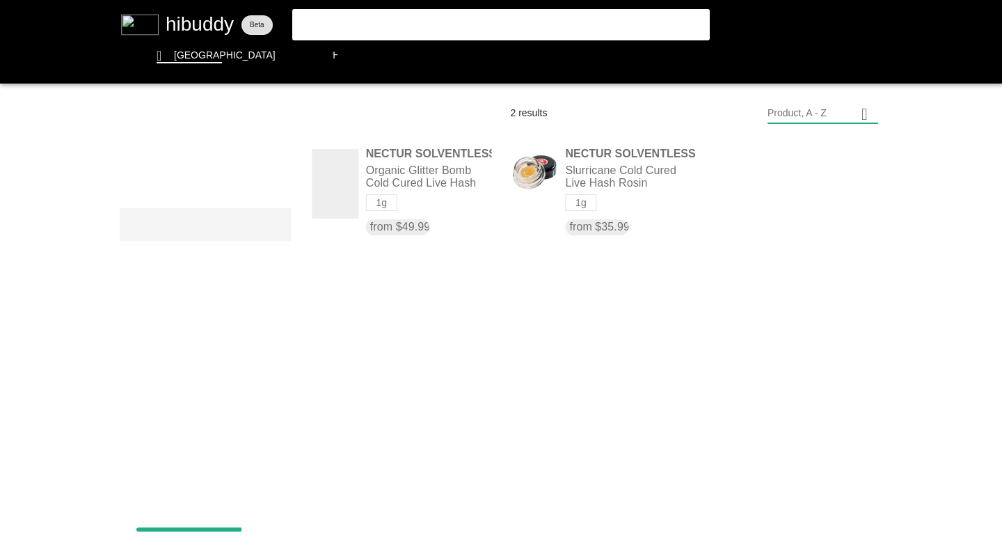
click at [235, 179] on flt-glass-pane at bounding box center [501, 277] width 1002 height 555
click at [619, 182] on flt-glass-pane at bounding box center [501, 277] width 1002 height 555
click at [590, 173] on flt-glass-pane at bounding box center [501, 277] width 1002 height 555
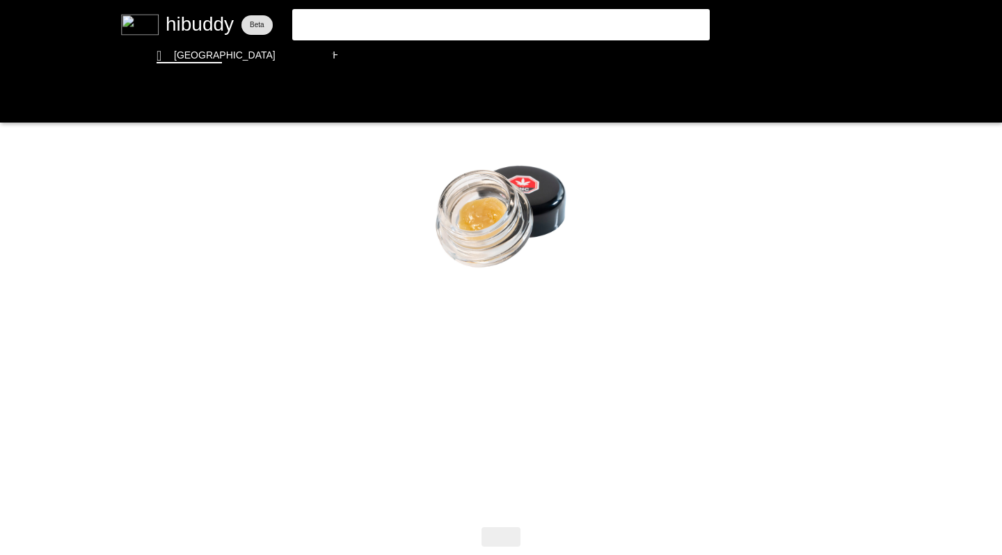
click at [14, 101] on flt-glass-pane at bounding box center [501, 277] width 1002 height 555
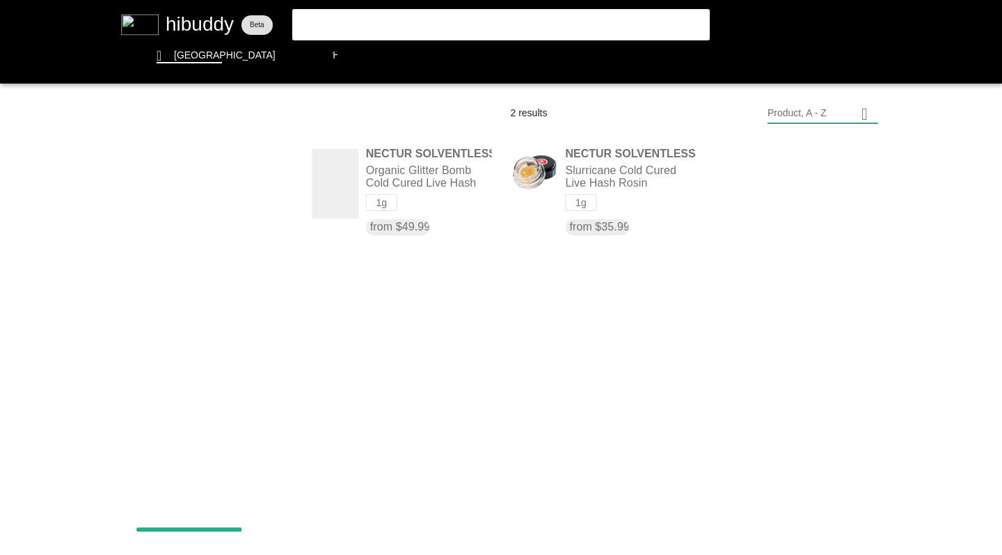
click at [237, 180] on flt-glass-pane at bounding box center [501, 277] width 1002 height 555
click at [244, 233] on flt-glass-pane at bounding box center [501, 277] width 1002 height 555
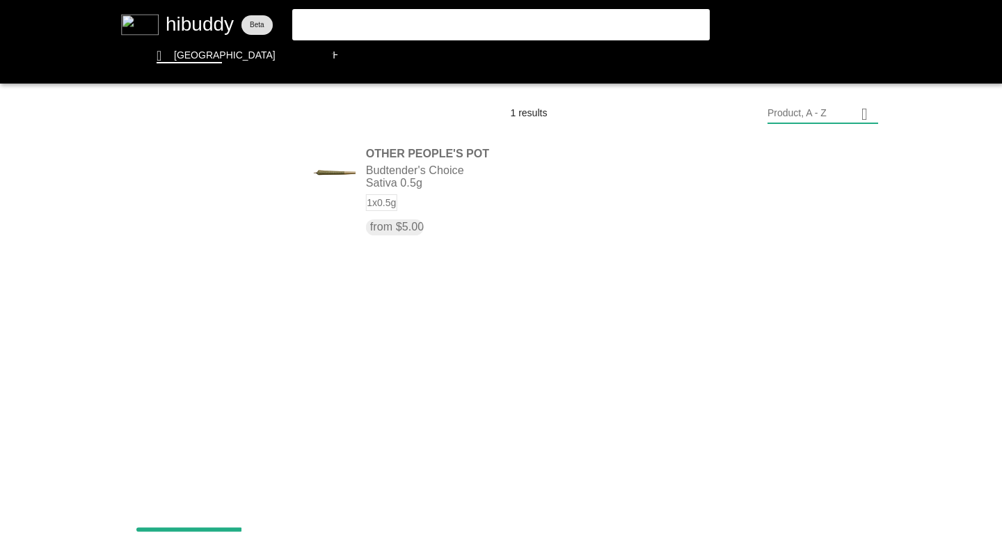
click at [236, 178] on flt-glass-pane at bounding box center [501, 277] width 1002 height 555
click at [236, 289] on flt-glass-pane at bounding box center [501, 277] width 1002 height 555
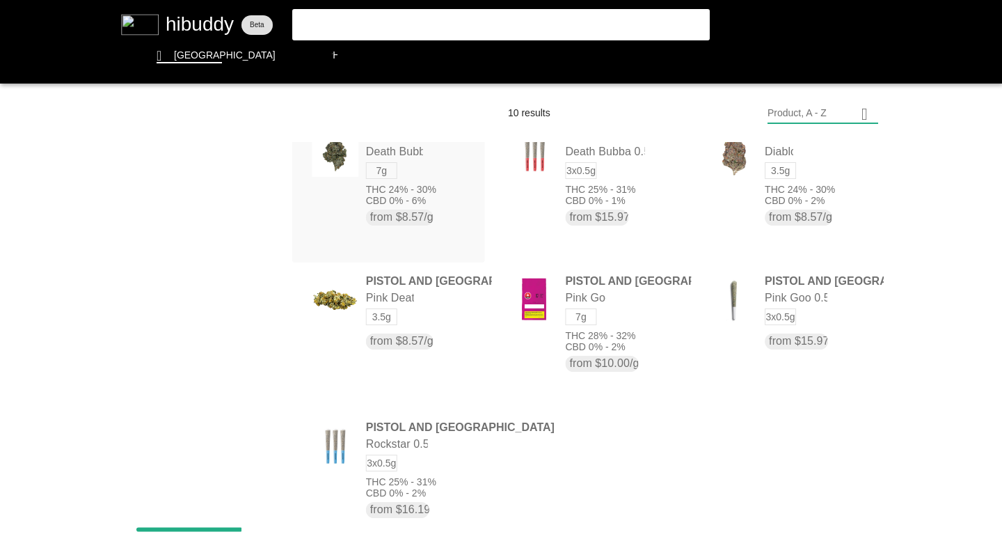
click at [273, 174] on flt-glass-pane at bounding box center [501, 277] width 1002 height 555
click at [181, 246] on flt-glass-pane at bounding box center [501, 277] width 1002 height 555
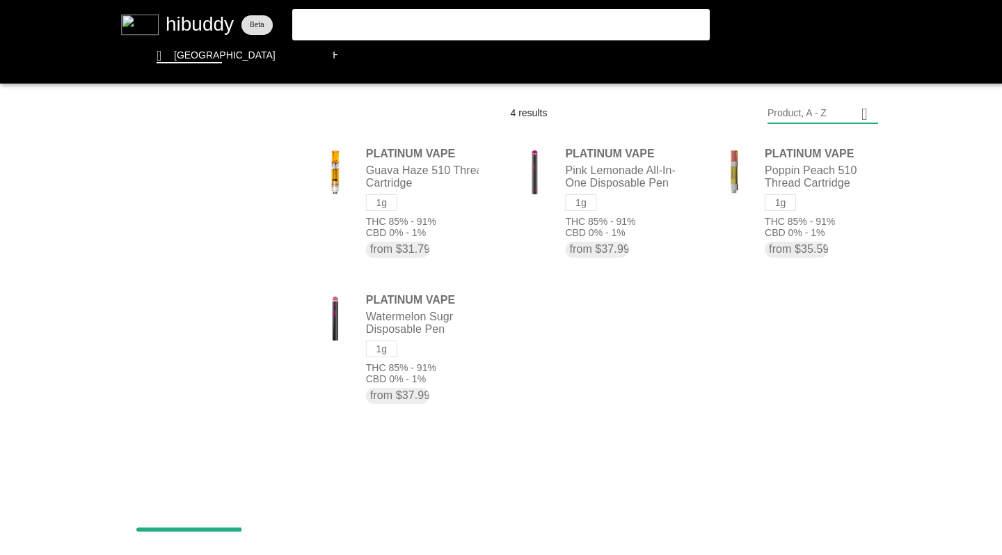
click at [202, 180] on flt-glass-pane at bounding box center [501, 277] width 1002 height 555
click at [203, 239] on flt-glass-pane at bounding box center [501, 277] width 1002 height 555
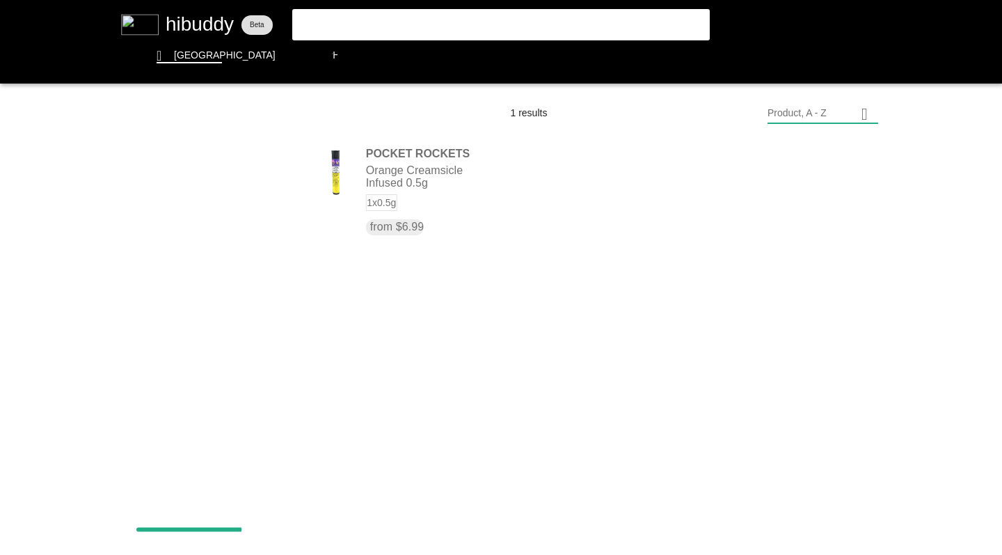
click at [205, 174] on flt-glass-pane at bounding box center [501, 277] width 1002 height 555
click at [176, 312] on flt-glass-pane at bounding box center [501, 277] width 1002 height 555
click at [206, 178] on flt-glass-pane at bounding box center [501, 277] width 1002 height 555
click at [206, 272] on flt-glass-pane at bounding box center [501, 277] width 1002 height 555
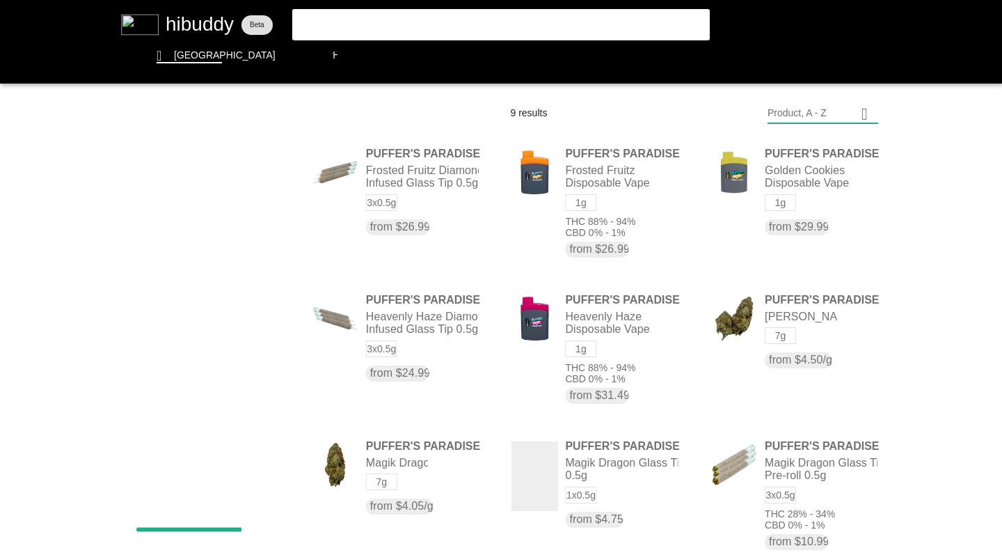
click at [731, 328] on flt-glass-pane at bounding box center [501, 277] width 1002 height 555
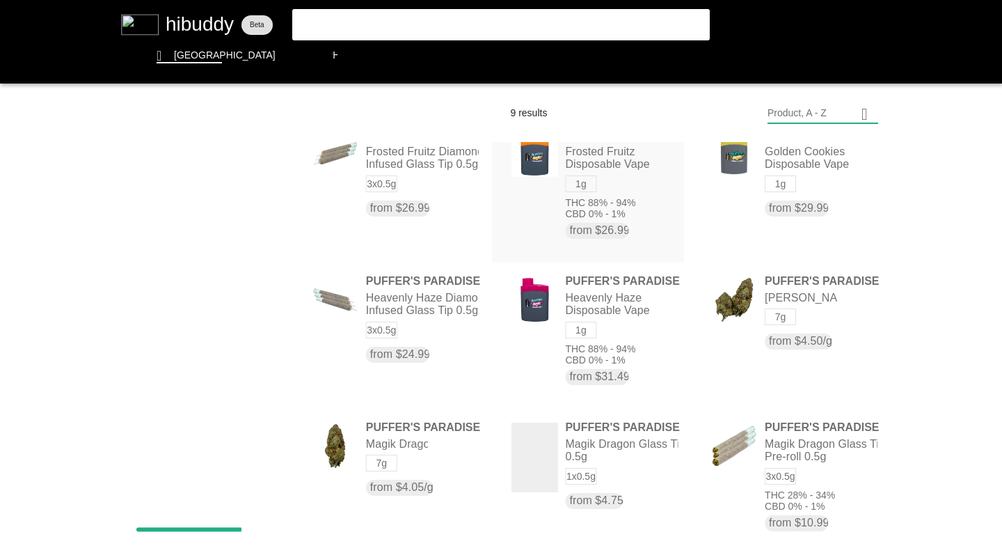
click at [742, 444] on flt-glass-pane at bounding box center [501, 277] width 1002 height 555
click at [185, 171] on flt-glass-pane at bounding box center [501, 277] width 1002 height 555
click at [176, 208] on flt-glass-pane at bounding box center [501, 277] width 1002 height 555
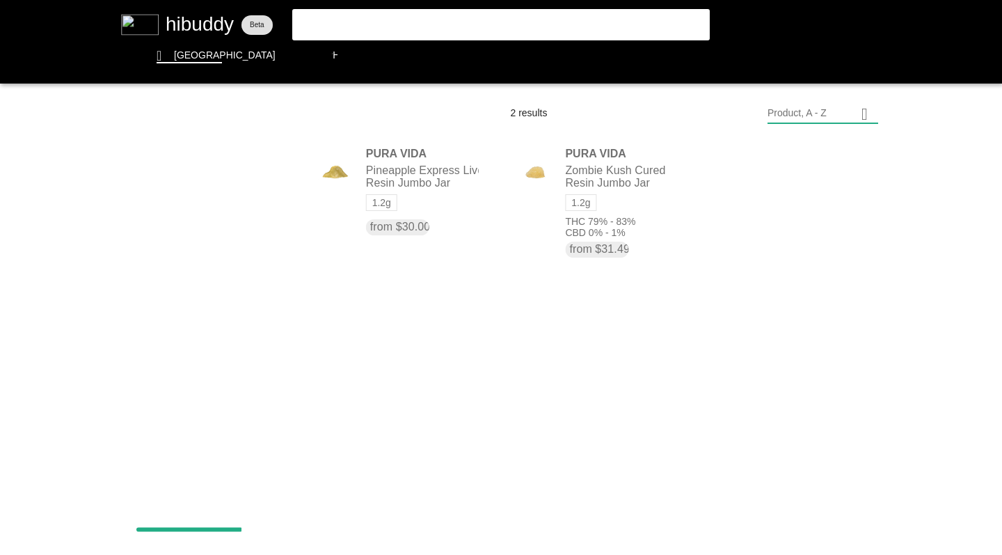
click at [178, 175] on flt-glass-pane at bounding box center [501, 277] width 1002 height 555
click at [176, 209] on flt-glass-pane at bounding box center [501, 277] width 1002 height 555
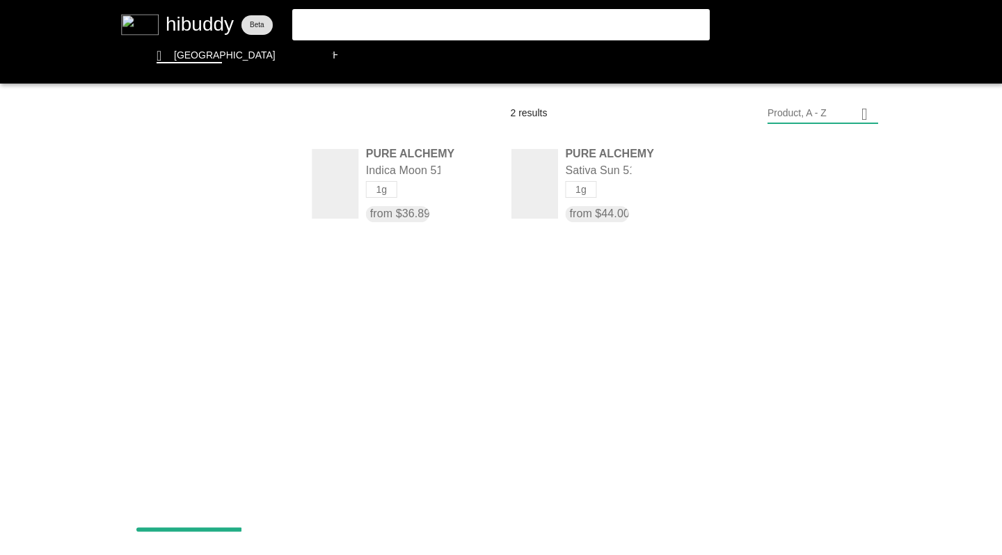
click at [176, 159] on flt-glass-pane at bounding box center [501, 277] width 1002 height 555
click at [198, 173] on flt-glass-pane at bounding box center [501, 277] width 1002 height 555
click at [191, 237] on flt-glass-pane at bounding box center [501, 277] width 1002 height 555
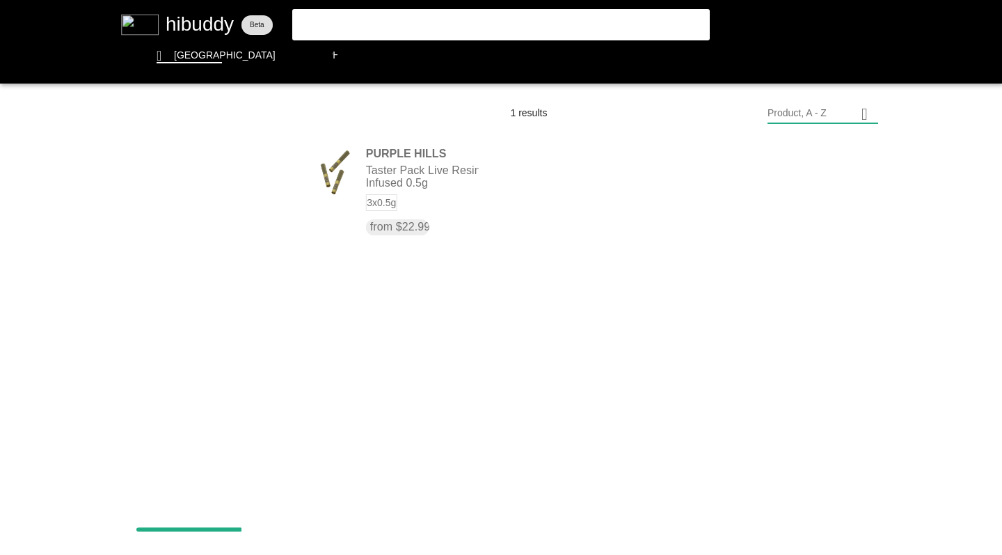
click at [340, 184] on flt-glass-pane at bounding box center [501, 277] width 1002 height 555
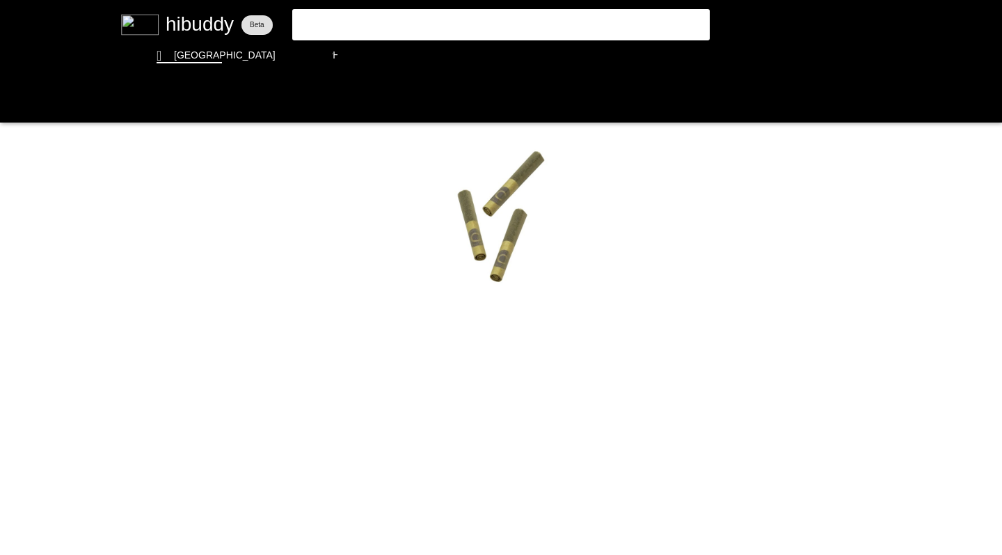
click at [63, 188] on flt-glass-pane at bounding box center [501, 277] width 1002 height 555
click at [12, 103] on flt-glass-pane at bounding box center [501, 277] width 1002 height 555
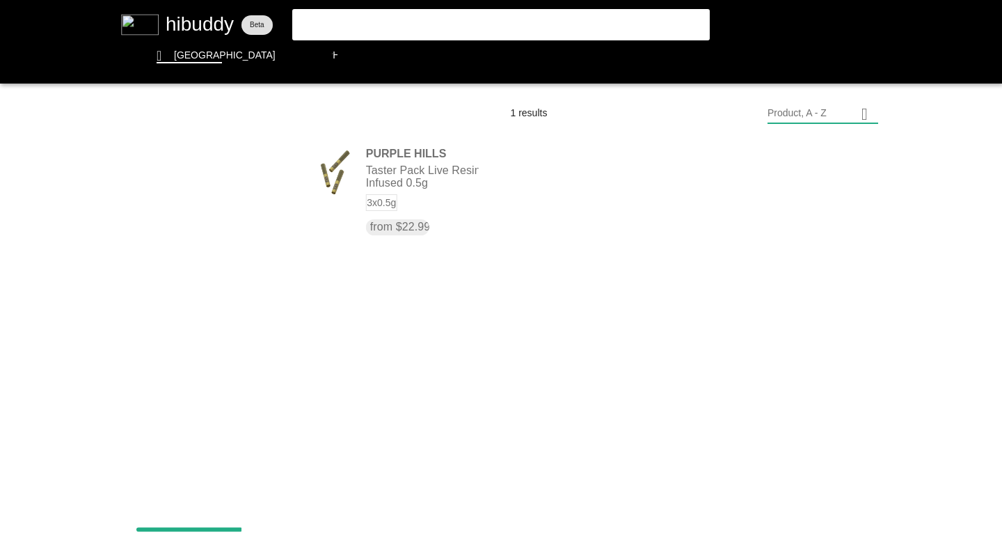
click at [164, 173] on flt-glass-pane at bounding box center [501, 277] width 1002 height 555
click at [210, 241] on flt-glass-pane at bounding box center [501, 277] width 1002 height 555
click at [203, 176] on flt-glass-pane at bounding box center [501, 277] width 1002 height 555
click at [205, 207] on flt-glass-pane at bounding box center [501, 277] width 1002 height 555
click at [203, 181] on flt-glass-pane at bounding box center [501, 277] width 1002 height 555
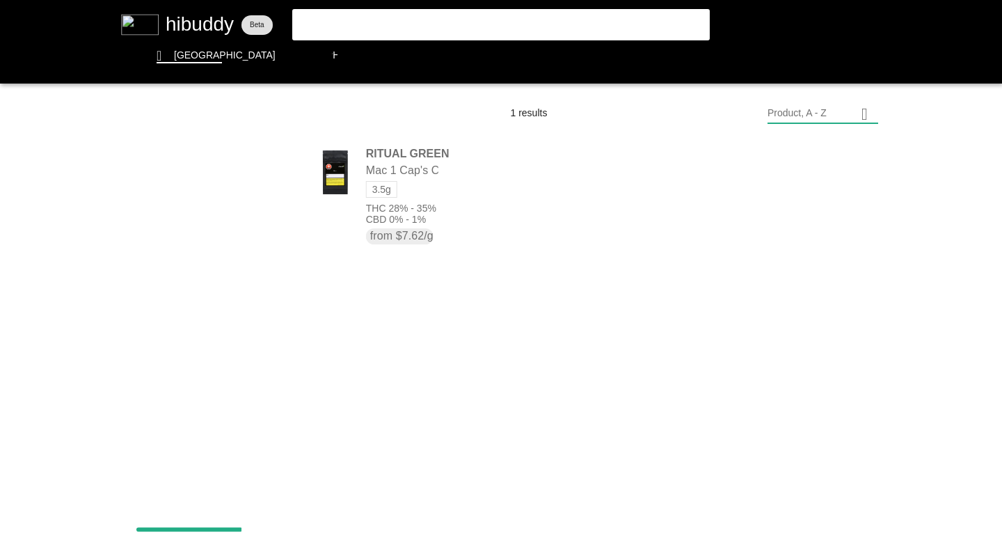
click at [201, 204] on flt-glass-pane at bounding box center [501, 277] width 1002 height 555
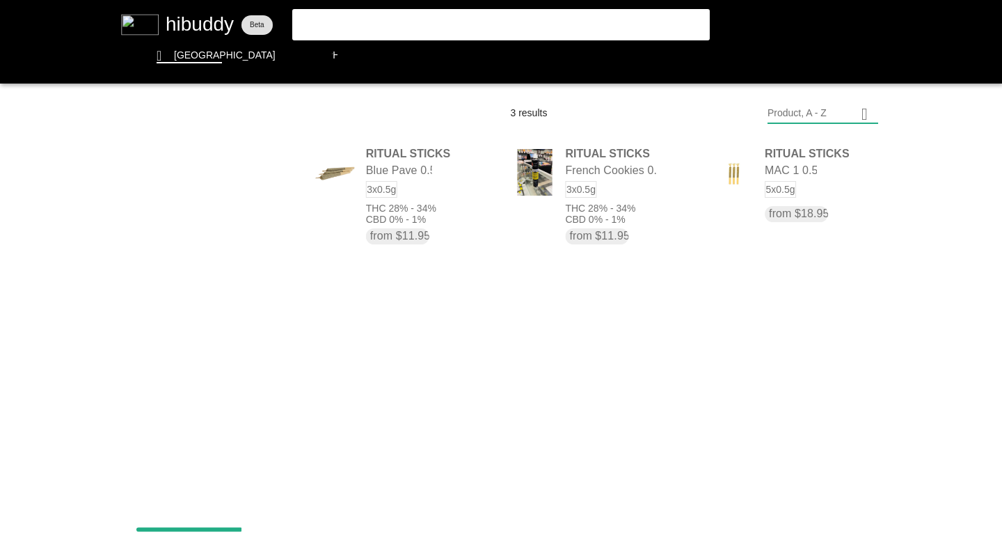
click at [204, 175] on flt-glass-pane at bounding box center [501, 277] width 1002 height 555
click at [213, 223] on flt-glass-pane at bounding box center [501, 277] width 1002 height 555
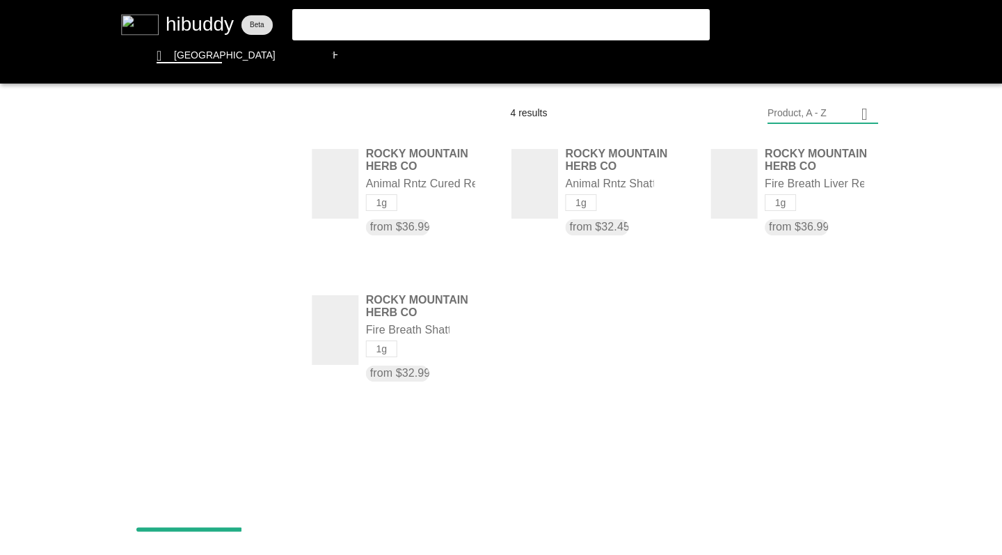
click at [212, 172] on flt-glass-pane at bounding box center [501, 277] width 1002 height 555
click at [214, 245] on flt-glass-pane at bounding box center [501, 277] width 1002 height 555
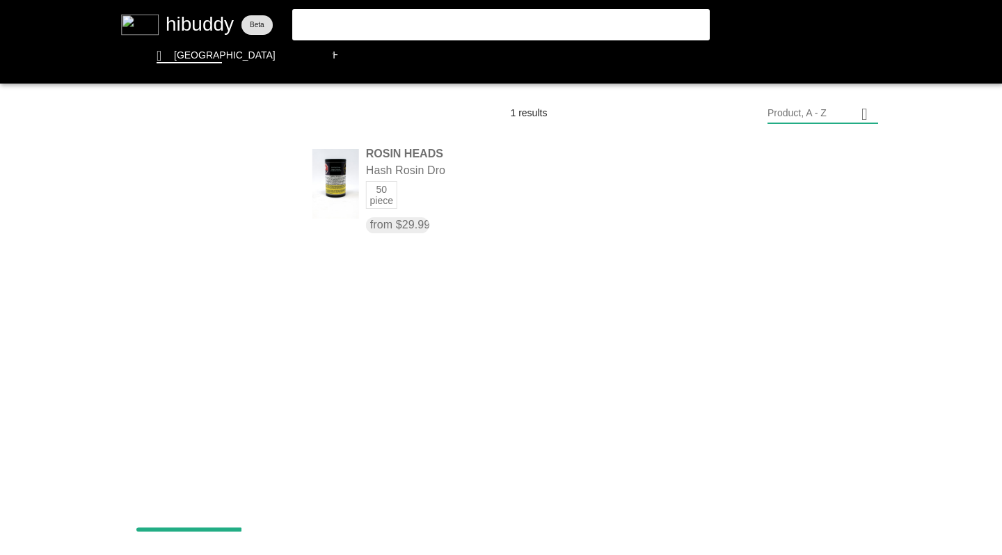
click at [222, 175] on flt-glass-pane at bounding box center [501, 277] width 1002 height 555
click at [189, 367] on flt-glass-pane at bounding box center [501, 277] width 1002 height 555
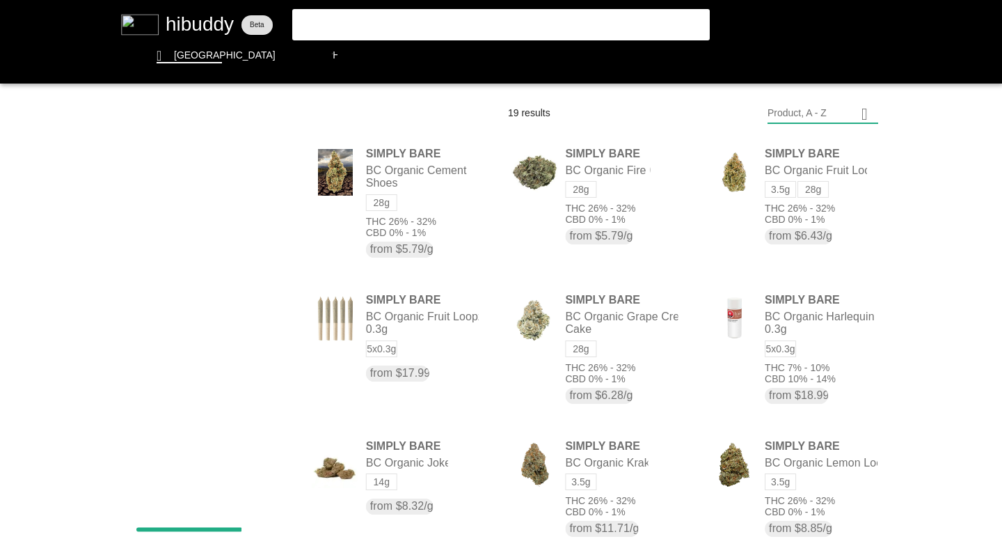
click at [225, 176] on flt-glass-pane at bounding box center [501, 277] width 1002 height 555
click at [179, 210] on flt-glass-pane at bounding box center [501, 277] width 1002 height 555
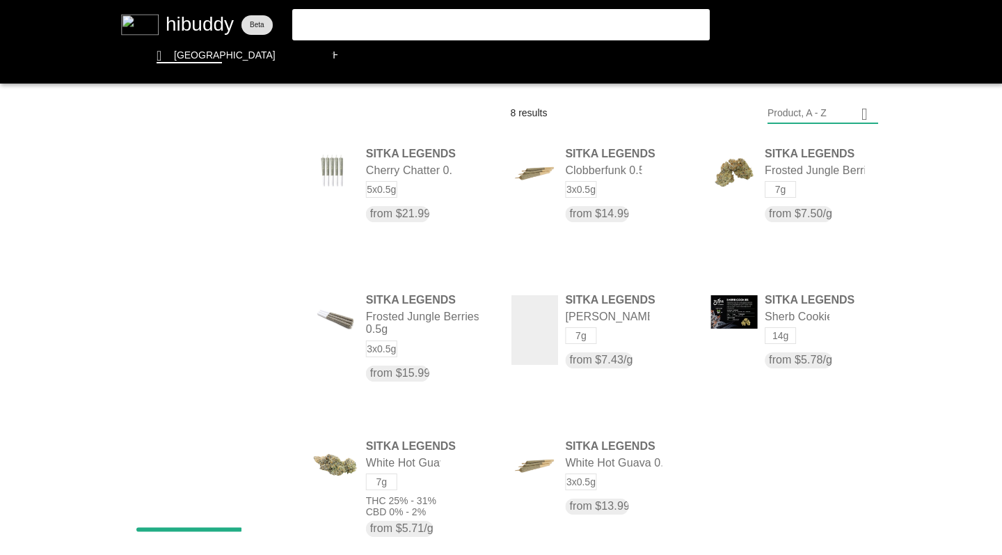
click at [191, 176] on flt-glass-pane at bounding box center [501, 277] width 1002 height 555
click at [196, 244] on flt-glass-pane at bounding box center [501, 277] width 1002 height 555
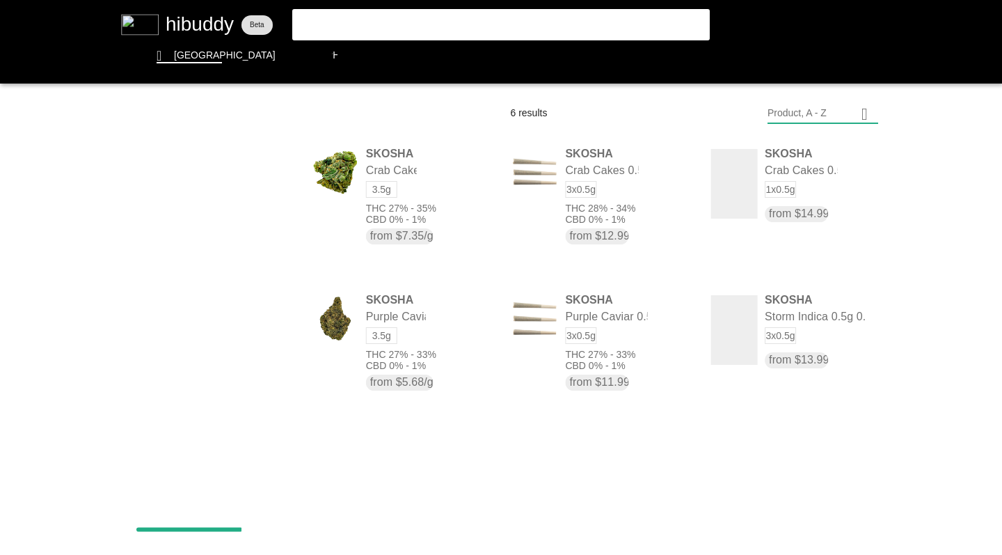
click at [212, 175] on flt-glass-pane at bounding box center [501, 277] width 1002 height 555
click at [223, 262] on flt-glass-pane at bounding box center [501, 277] width 1002 height 555
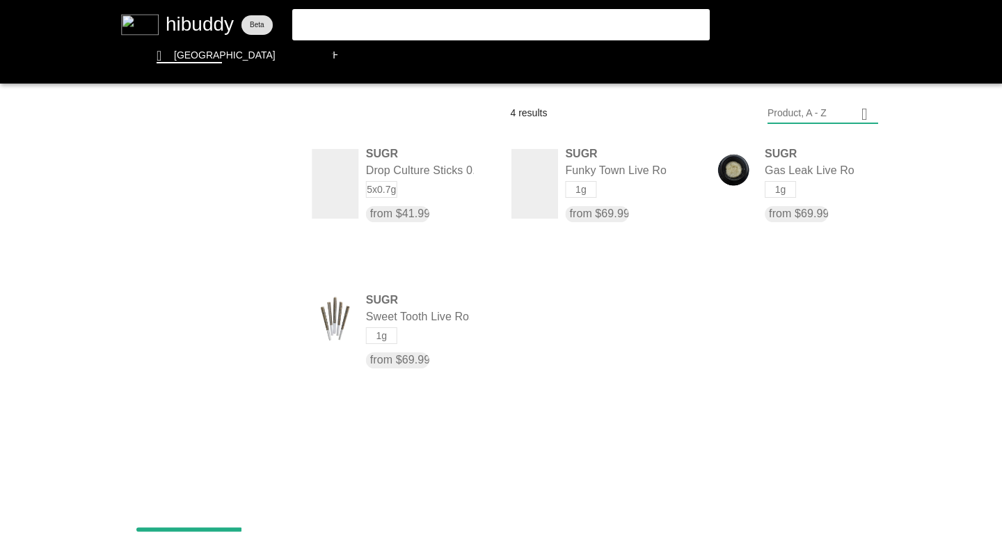
click at [219, 177] on flt-glass-pane at bounding box center [501, 277] width 1002 height 555
click at [216, 246] on flt-glass-pane at bounding box center [501, 277] width 1002 height 555
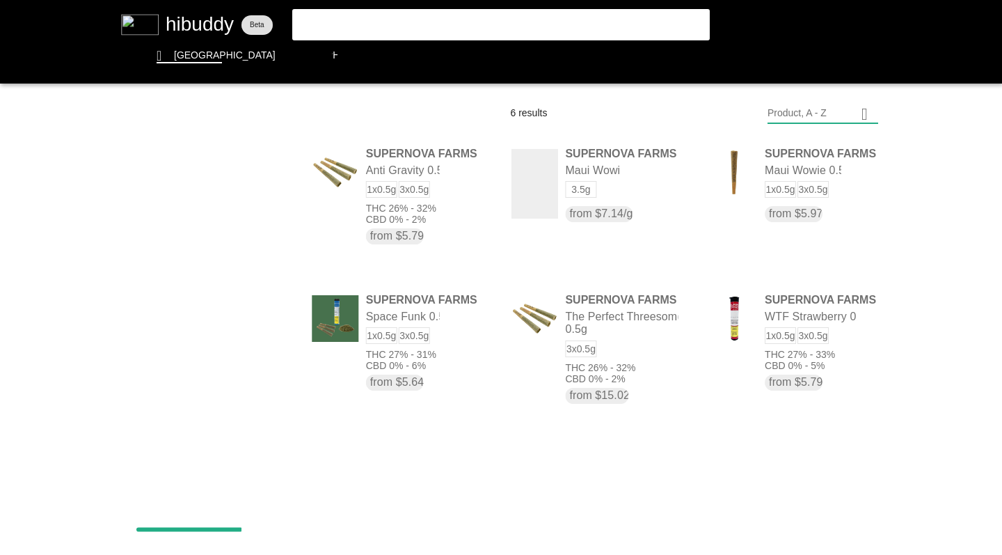
click at [180, 175] on flt-glass-pane at bounding box center [501, 277] width 1002 height 555
click at [180, 209] on flt-glass-pane at bounding box center [501, 277] width 1002 height 555
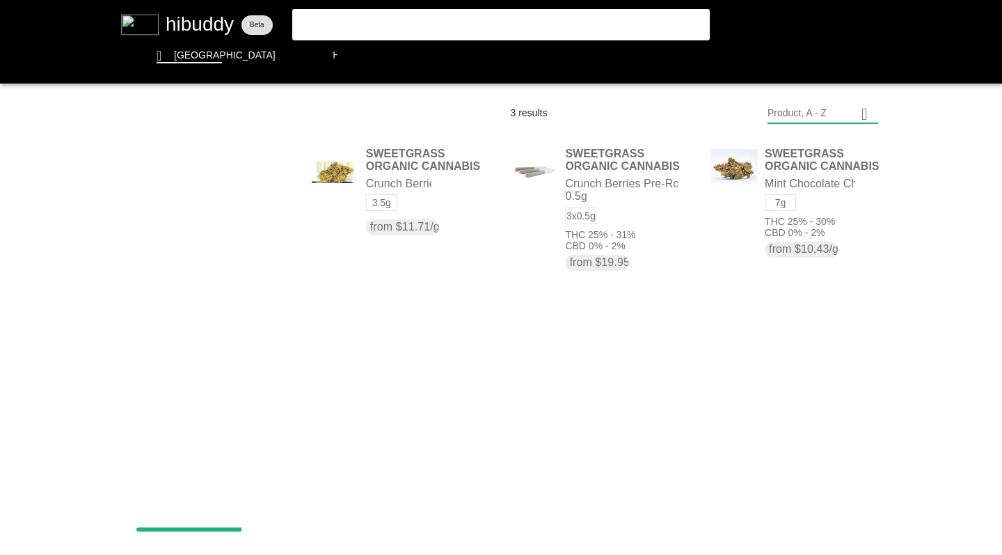
click at [188, 186] on flt-glass-pane at bounding box center [501, 277] width 1002 height 555
click at [184, 243] on flt-glass-pane at bounding box center [501, 277] width 1002 height 555
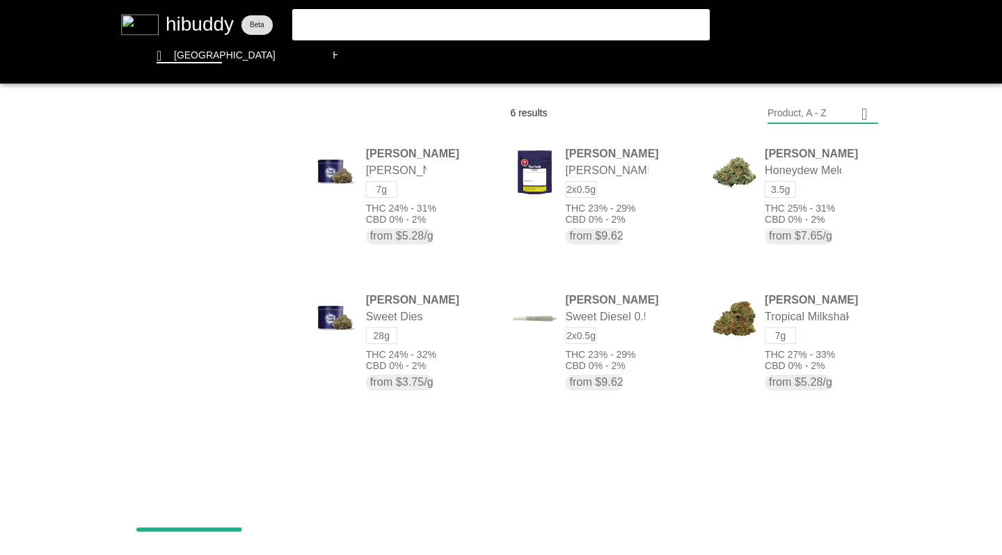
click at [215, 174] on flt-glass-pane at bounding box center [501, 277] width 1002 height 555
click at [214, 275] on flt-glass-pane at bounding box center [501, 277] width 1002 height 555
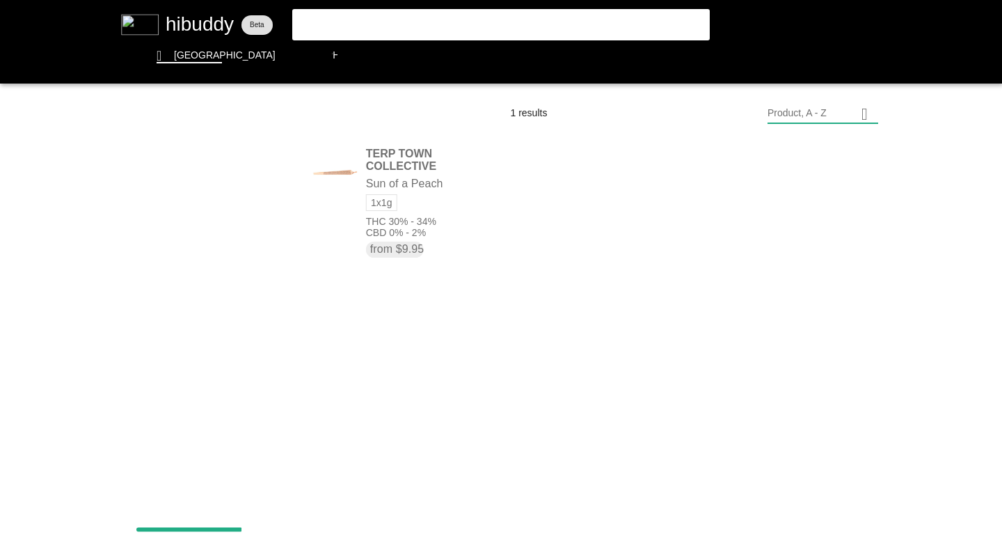
click at [207, 178] on flt-glass-pane at bounding box center [501, 277] width 1002 height 555
click at [344, 189] on flt-glass-pane at bounding box center [501, 277] width 1002 height 555
click at [390, 174] on flt-glass-pane at bounding box center [501, 277] width 1002 height 555
click at [169, 174] on flt-glass-pane at bounding box center [501, 277] width 1002 height 555
click at [184, 284] on flt-glass-pane at bounding box center [501, 277] width 1002 height 555
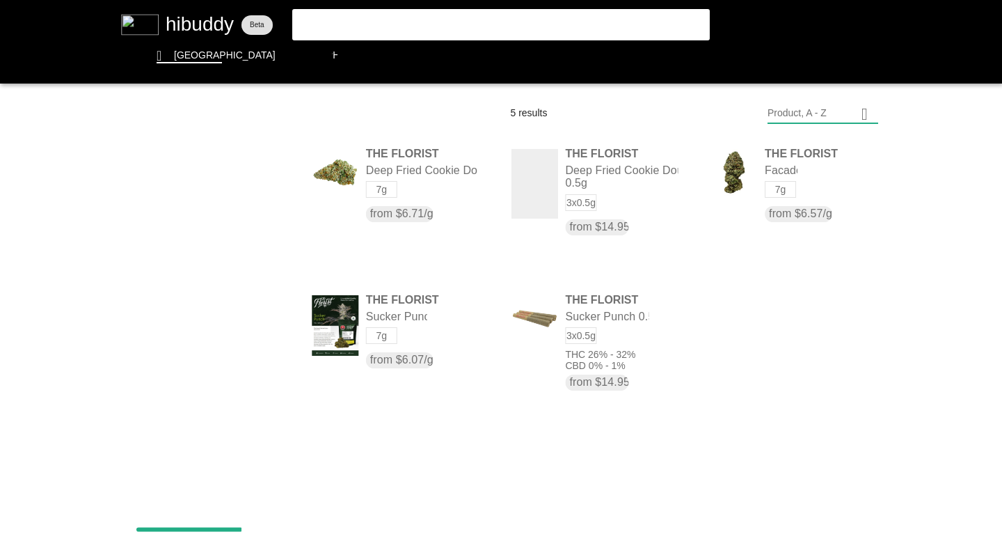
click at [206, 171] on flt-glass-pane at bounding box center [501, 277] width 1002 height 555
click at [206, 206] on flt-glass-pane at bounding box center [501, 277] width 1002 height 555
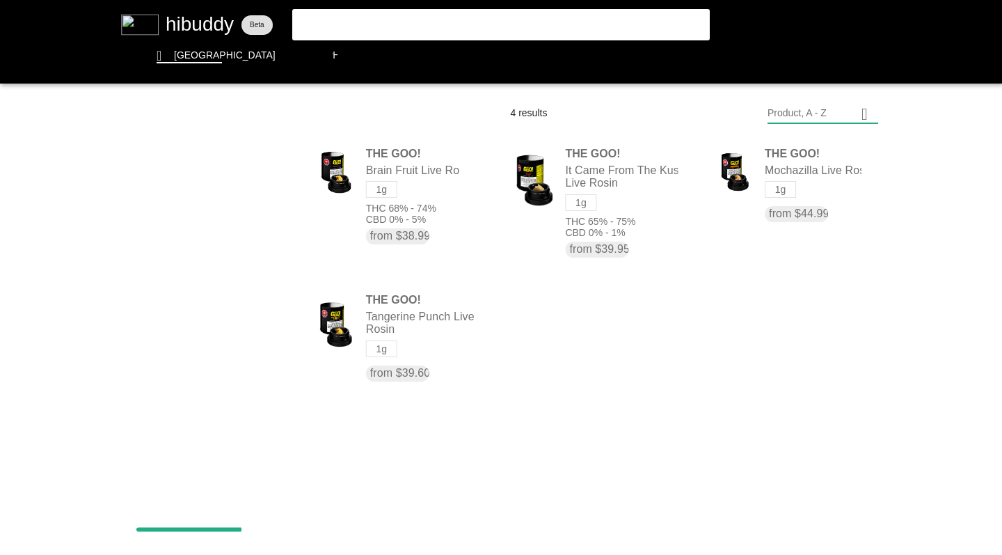
click at [186, 175] on flt-glass-pane at bounding box center [501, 277] width 1002 height 555
click at [168, 291] on flt-glass-pane at bounding box center [501, 277] width 1002 height 555
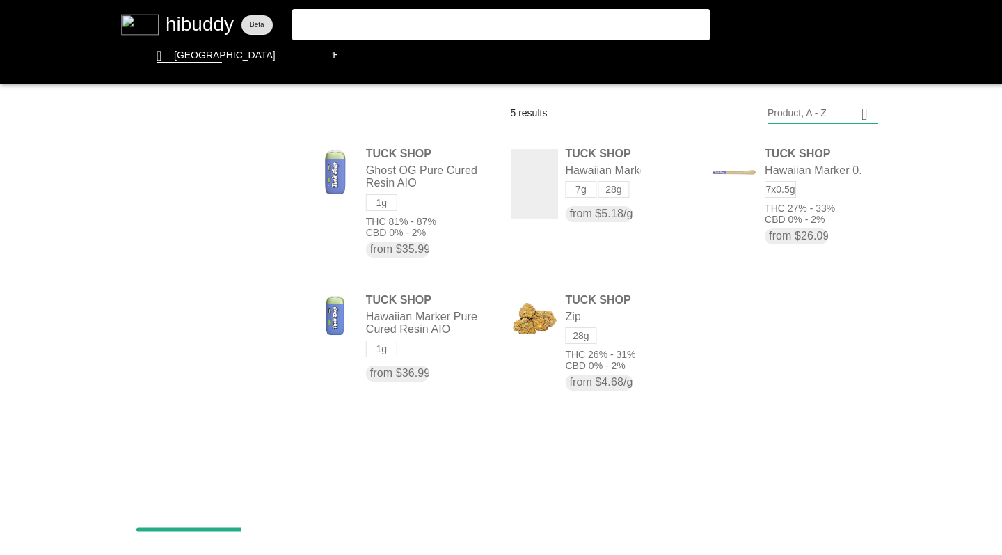
click at [166, 179] on flt-glass-pane at bounding box center [501, 277] width 1002 height 555
click at [193, 276] on flt-glass-pane at bounding box center [501, 277] width 1002 height 555
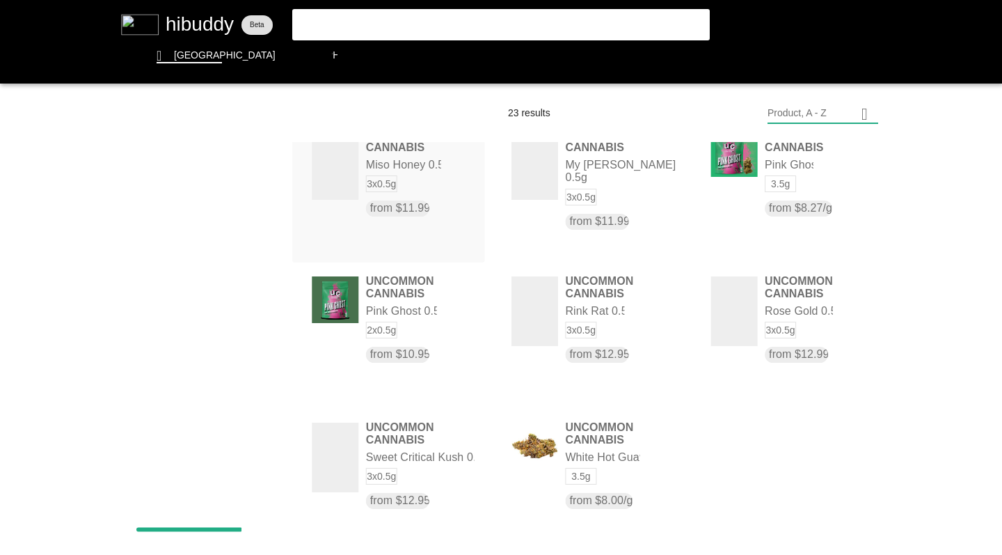
click at [189, 181] on flt-glass-pane at bounding box center [501, 277] width 1002 height 555
click at [191, 251] on flt-glass-pane at bounding box center [501, 277] width 1002 height 555
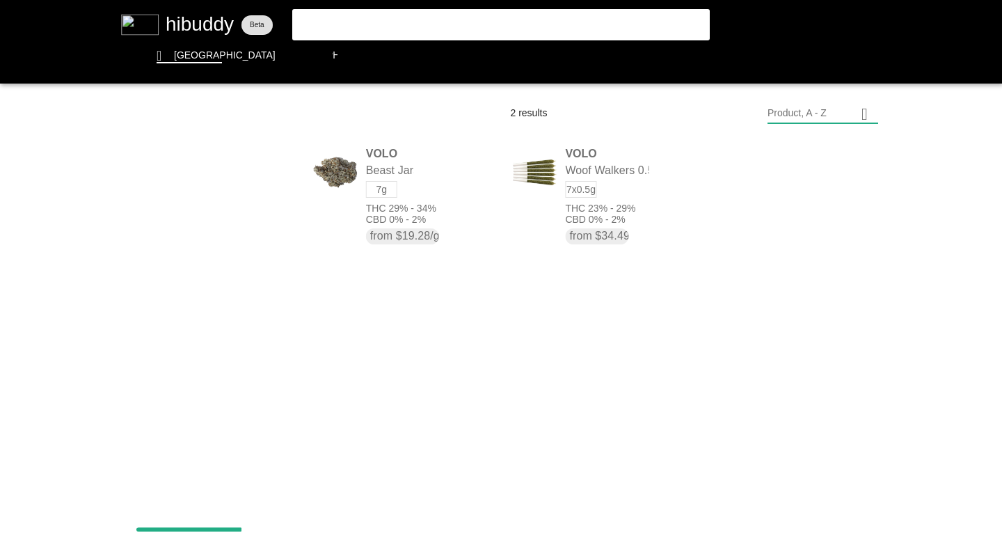
click at [182, 171] on flt-glass-pane at bounding box center [501, 277] width 1002 height 555
click at [198, 268] on flt-glass-pane at bounding box center [501, 277] width 1002 height 555
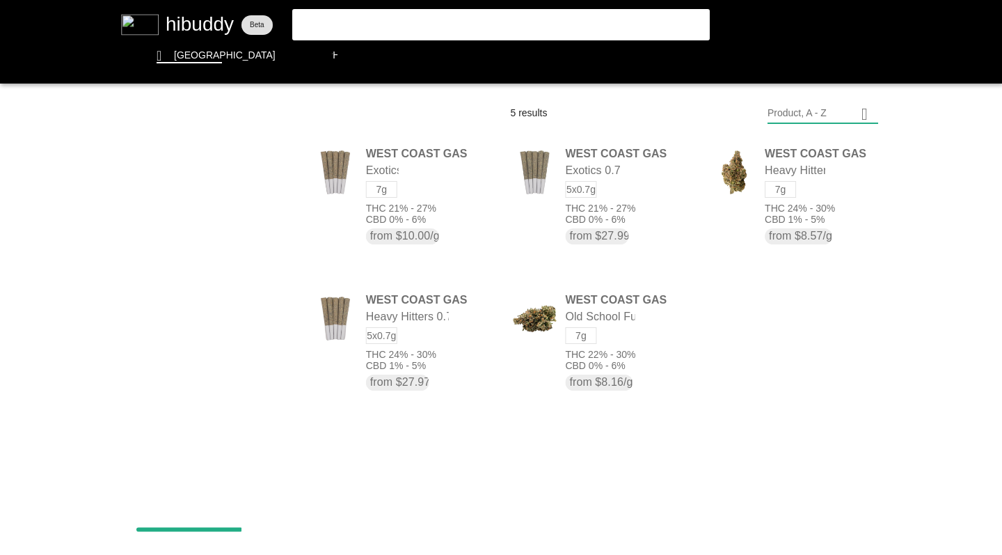
click at [209, 179] on flt-glass-pane at bounding box center [501, 277] width 1002 height 555
click at [220, 270] on flt-glass-pane at bounding box center [501, 277] width 1002 height 555
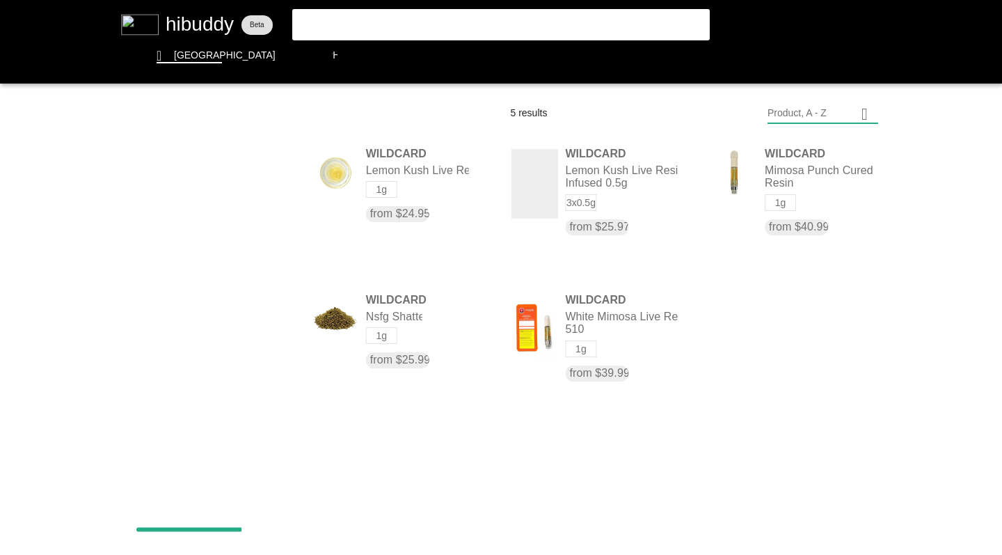
click at [212, 175] on flt-glass-pane at bounding box center [501, 277] width 1002 height 555
click at [405, 427] on flt-glass-pane at bounding box center [501, 277] width 1002 height 555
click at [377, 20] on flt-glass-pane at bounding box center [501, 277] width 1002 height 555
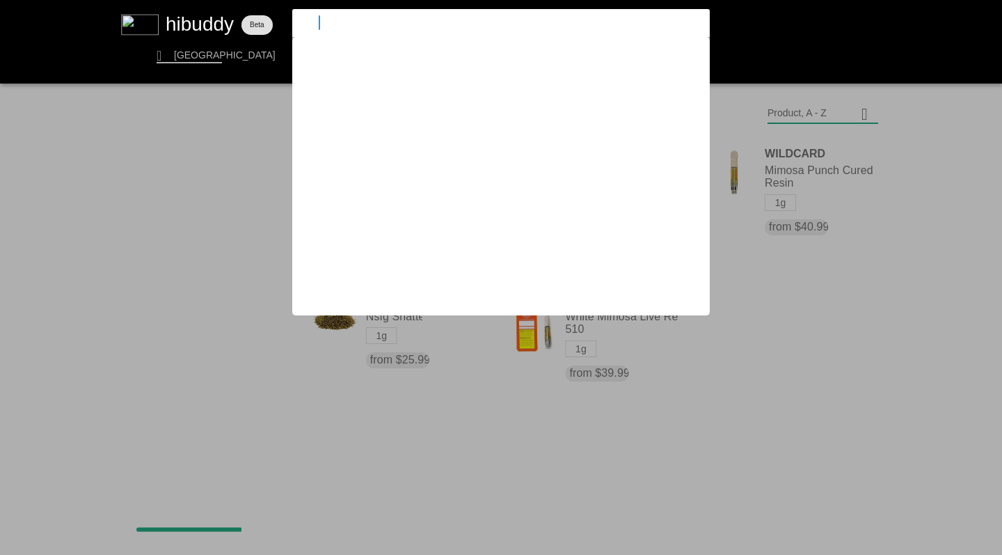
click at [377, 20] on input "bold" at bounding box center [489, 22] width 383 height 13
type input "b"
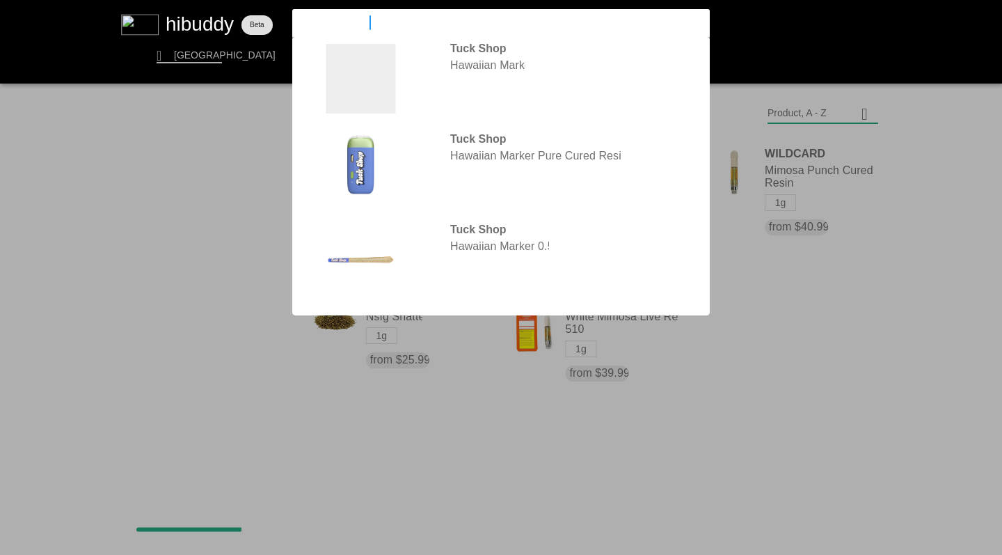
type input "hawaiian marker"
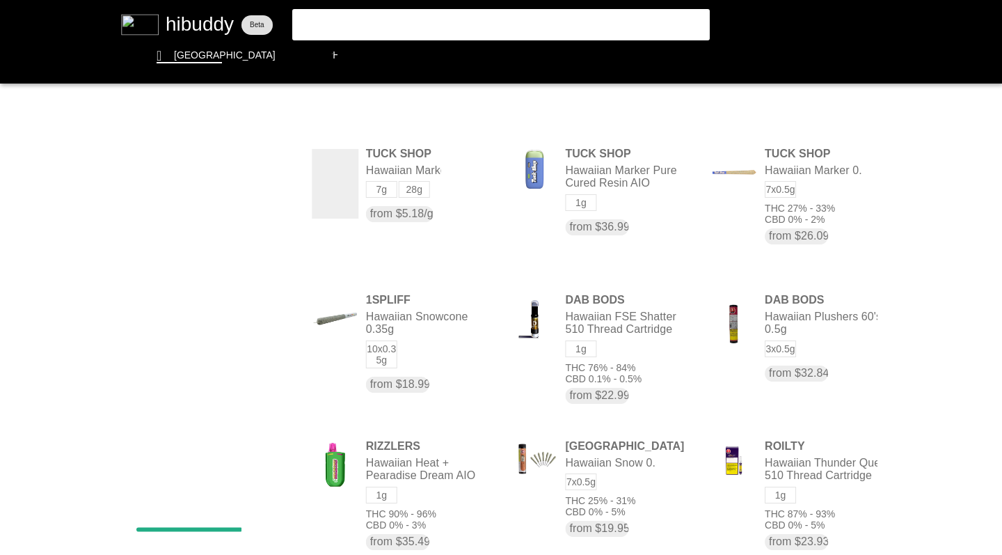
click at [777, 234] on flt-glass-pane at bounding box center [501, 277] width 1002 height 555
